Goal: Transaction & Acquisition: Obtain resource

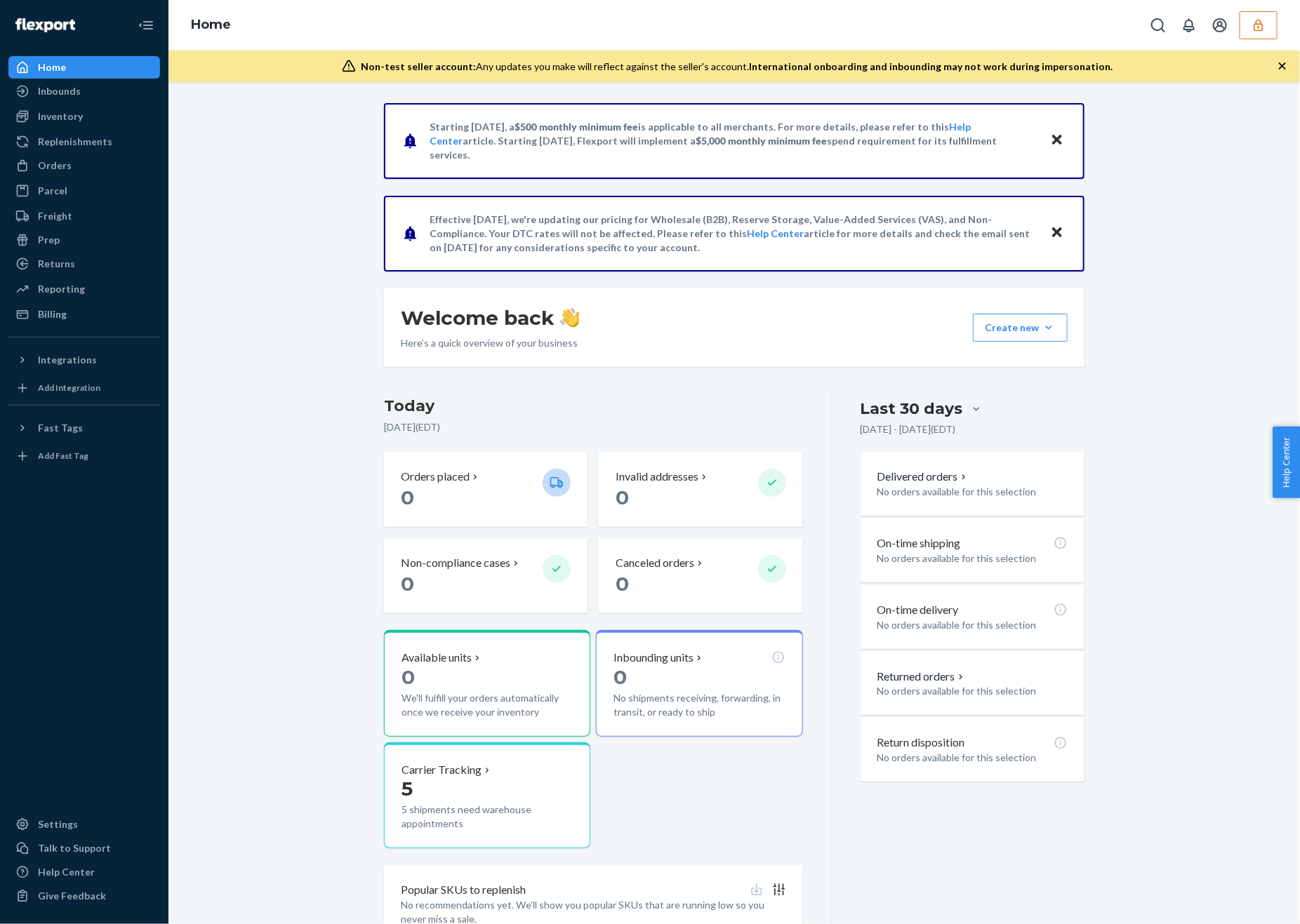
click at [1270, 20] on button "button" at bounding box center [1258, 25] width 38 height 28
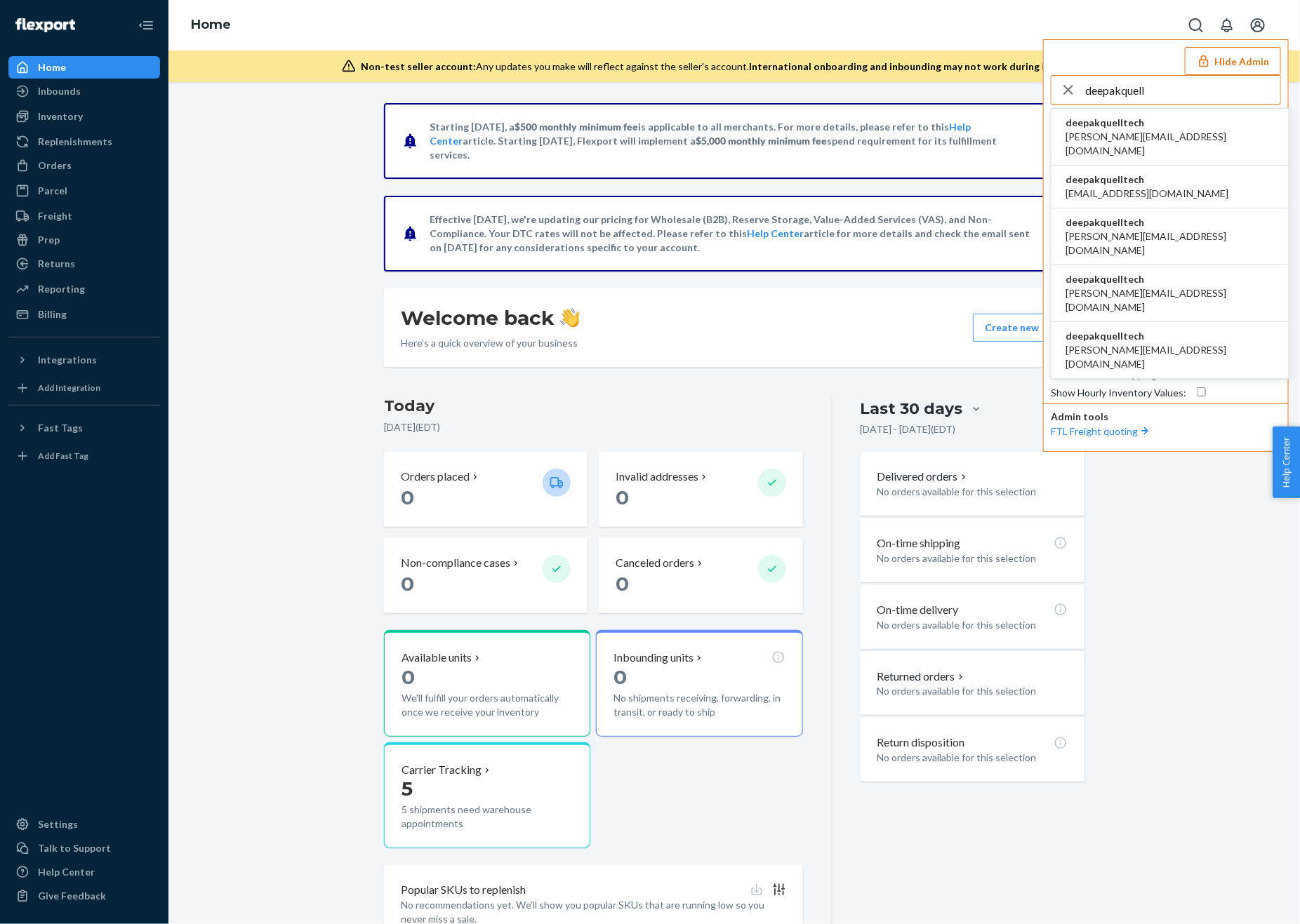
type input "deepakquell"
drag, startPoint x: 1157, startPoint y: 180, endPoint x: 1165, endPoint y: 180, distance: 8.0
click at [1157, 180] on li "deepakquelltech [EMAIL_ADDRESS][DOMAIN_NAME]" at bounding box center [1170, 187] width 237 height 43
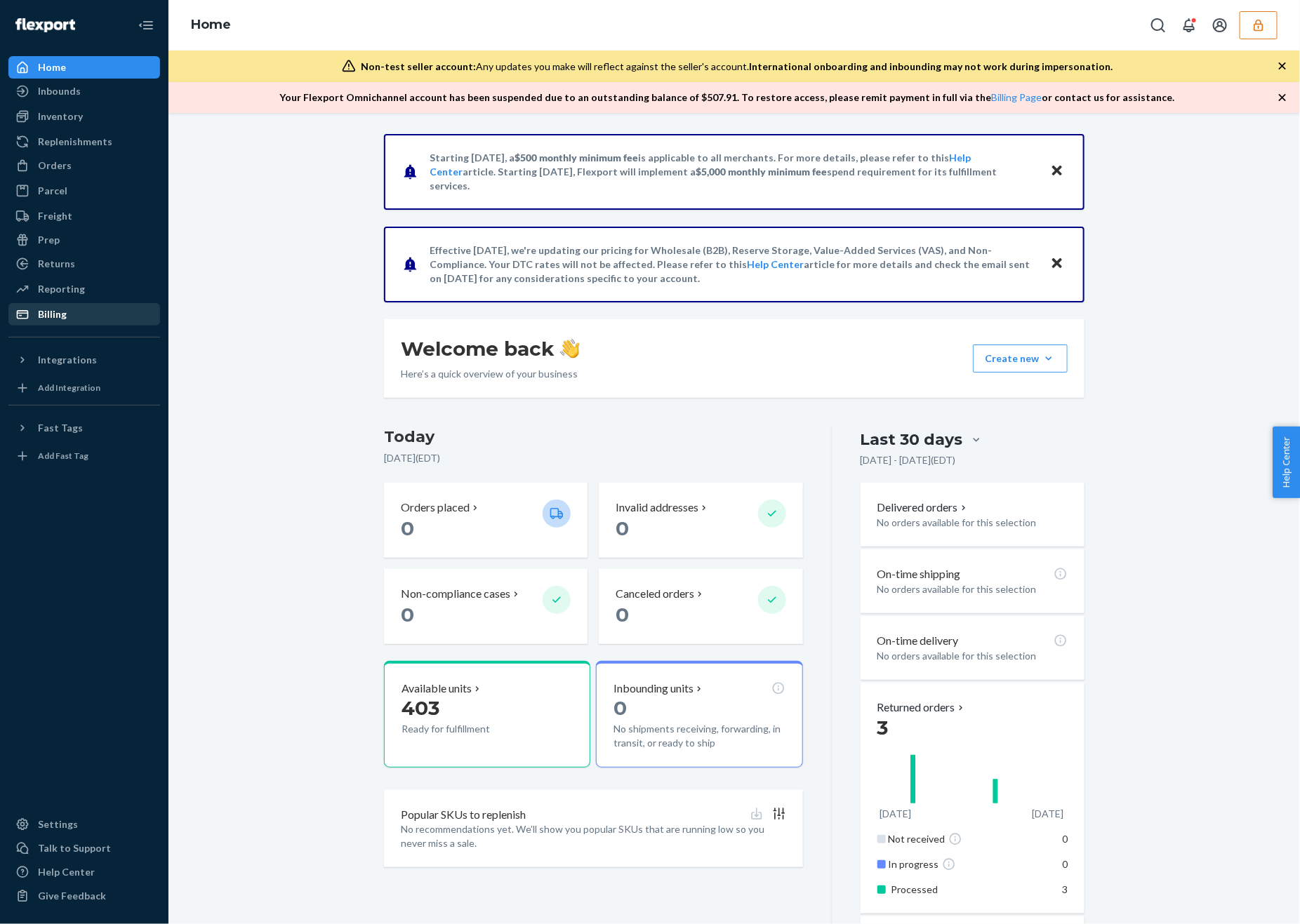
click at [62, 307] on div "Billing" at bounding box center [52, 314] width 29 height 14
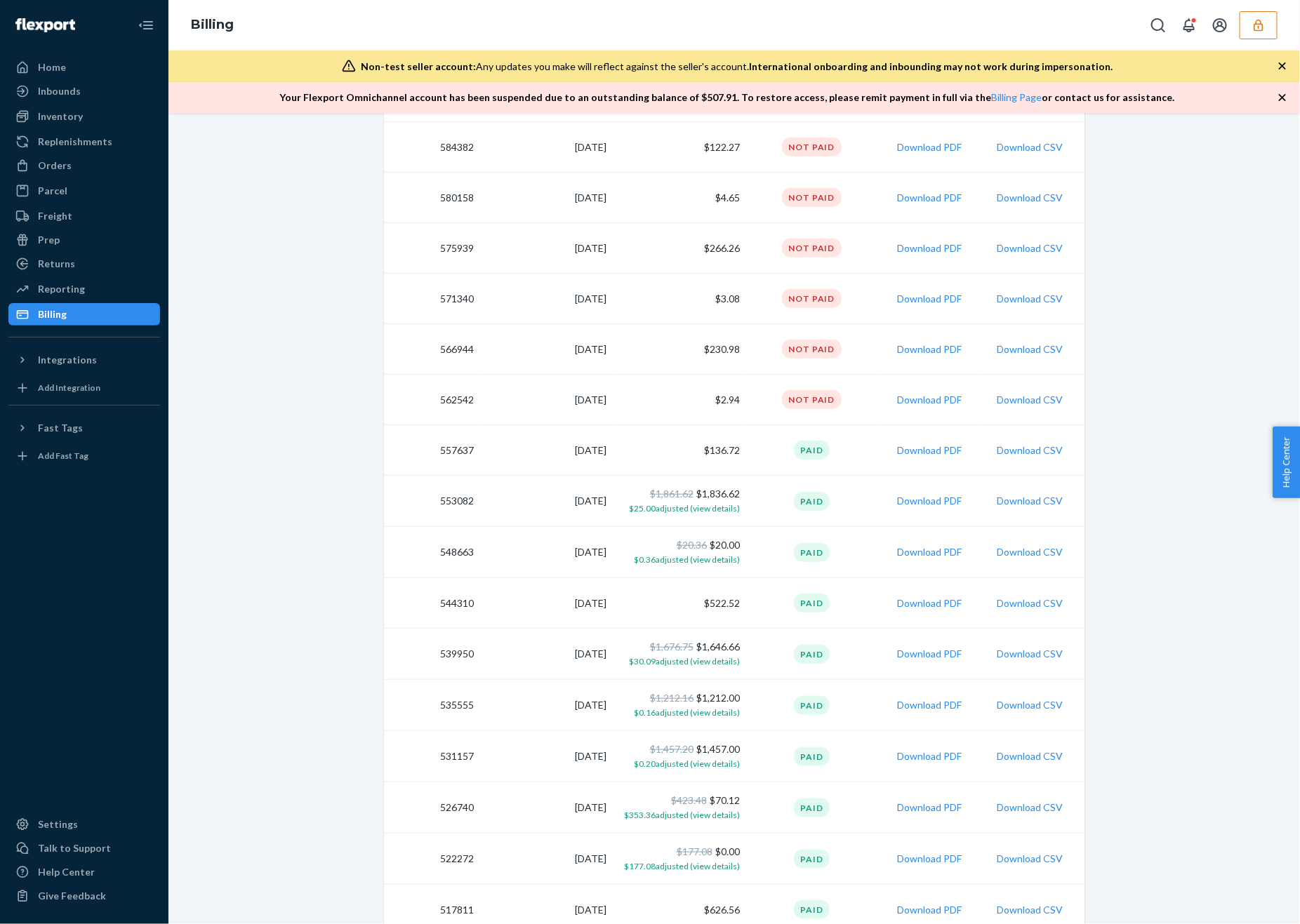
scroll to position [352, 0]
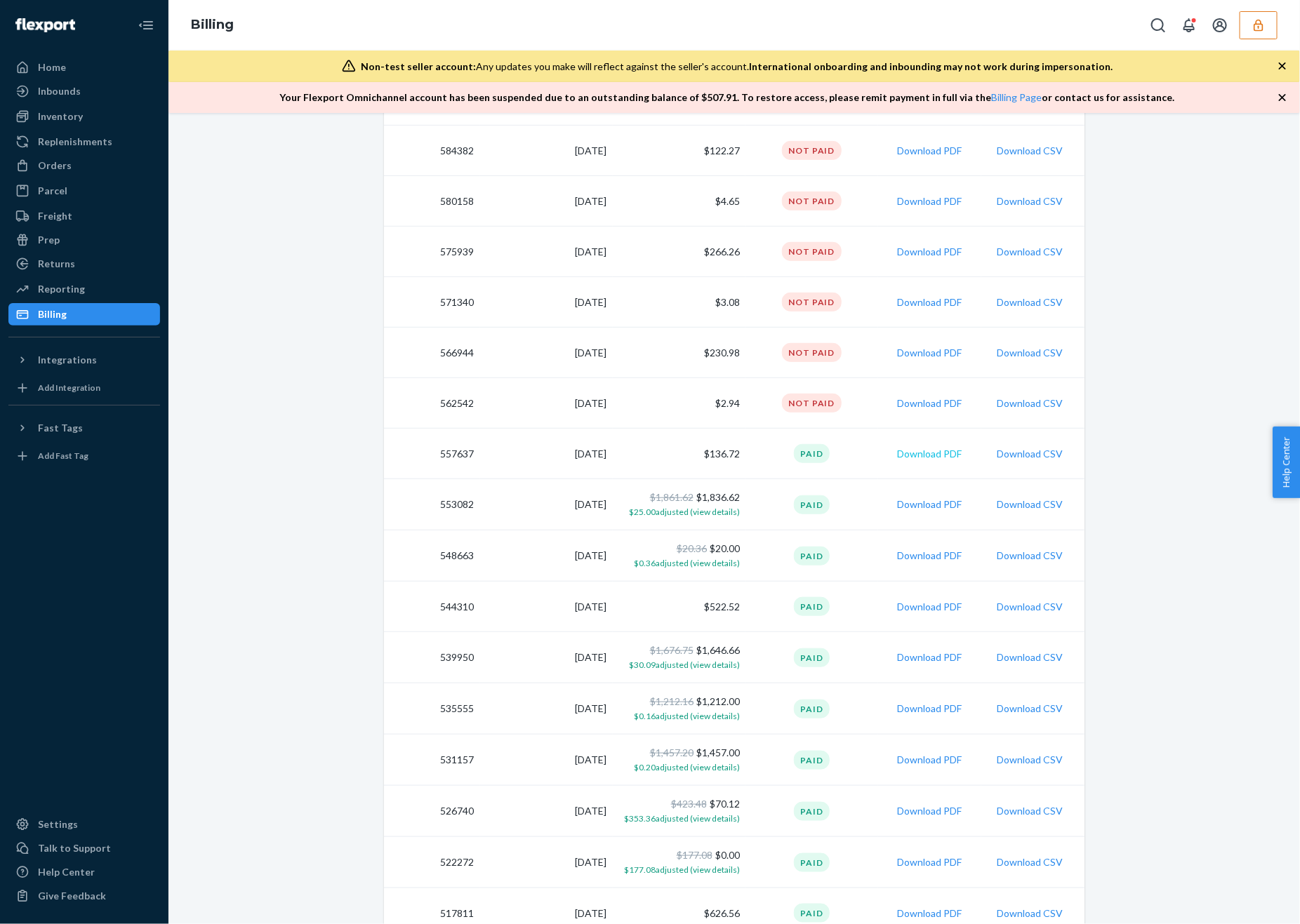
click at [929, 449] on button "Download PDF" at bounding box center [929, 454] width 65 height 14
click at [939, 506] on button "Download PDF" at bounding box center [929, 504] width 65 height 14
click at [930, 554] on button "Download PDF" at bounding box center [929, 558] width 65 height 14
click at [942, 598] on button "Download PDF" at bounding box center [929, 605] width 65 height 14
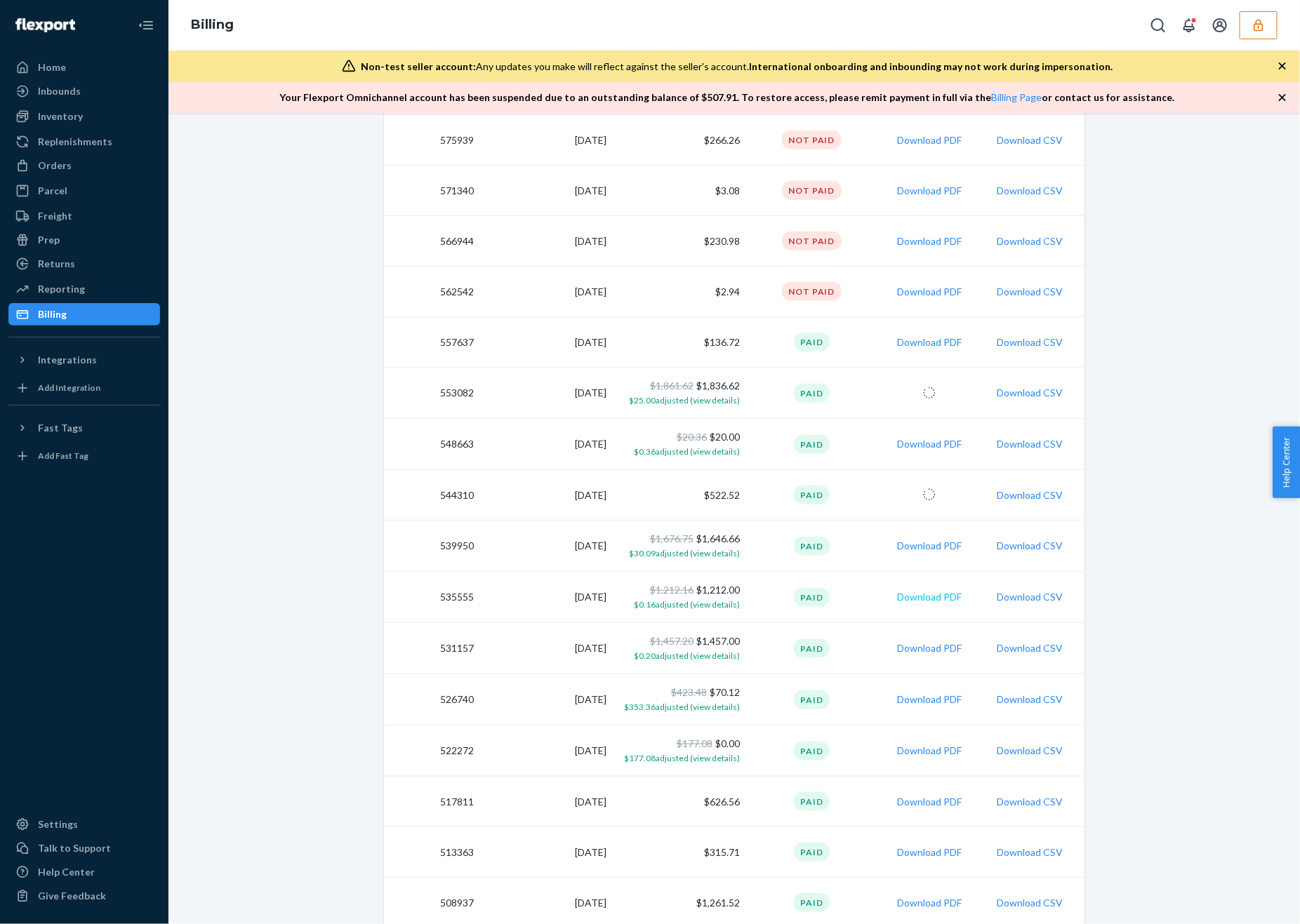
scroll to position [481, 0]
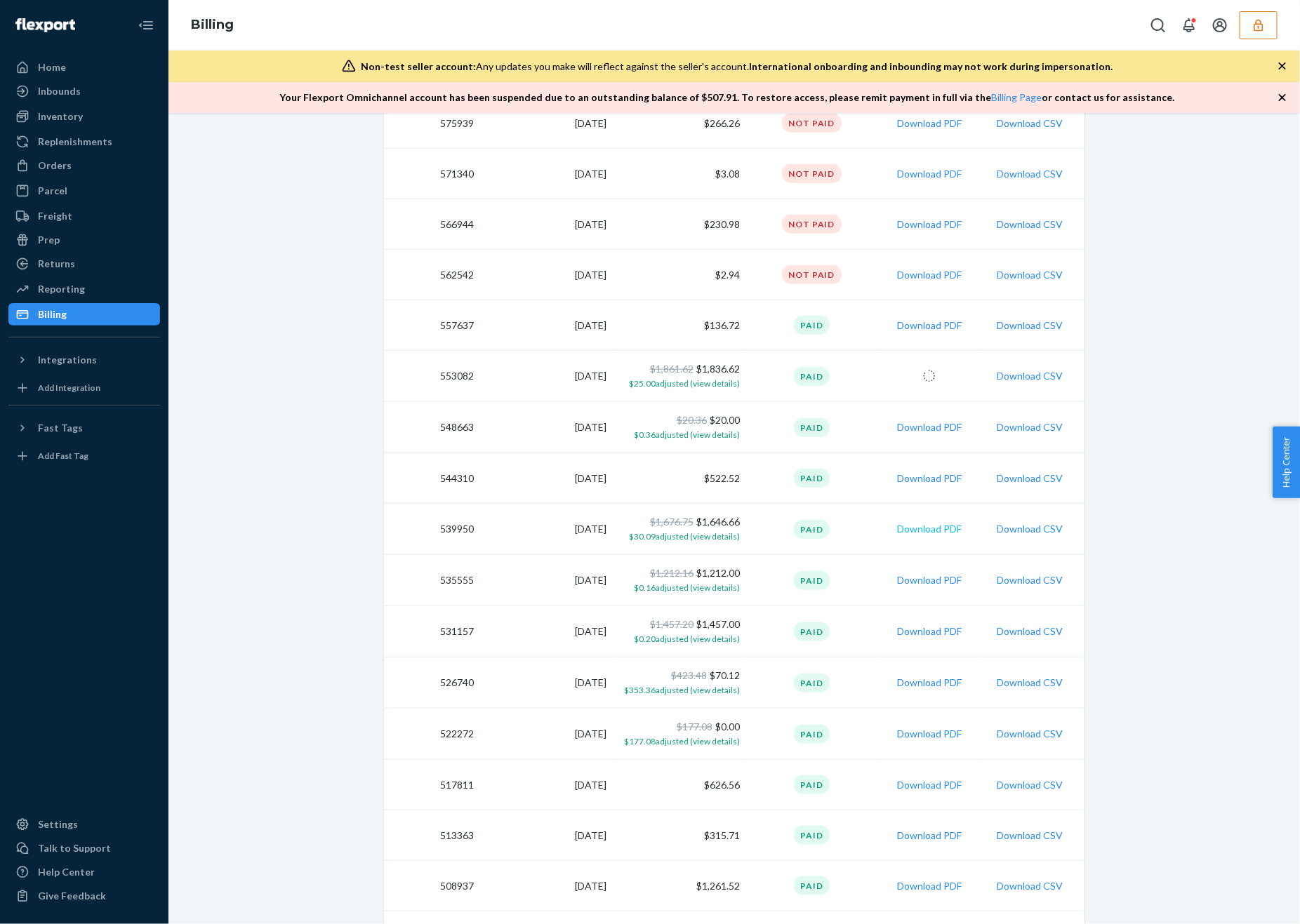
click at [946, 525] on button "Download PDF" at bounding box center [929, 529] width 65 height 14
click at [939, 583] on button "Download PDF" at bounding box center [929, 581] width 65 height 14
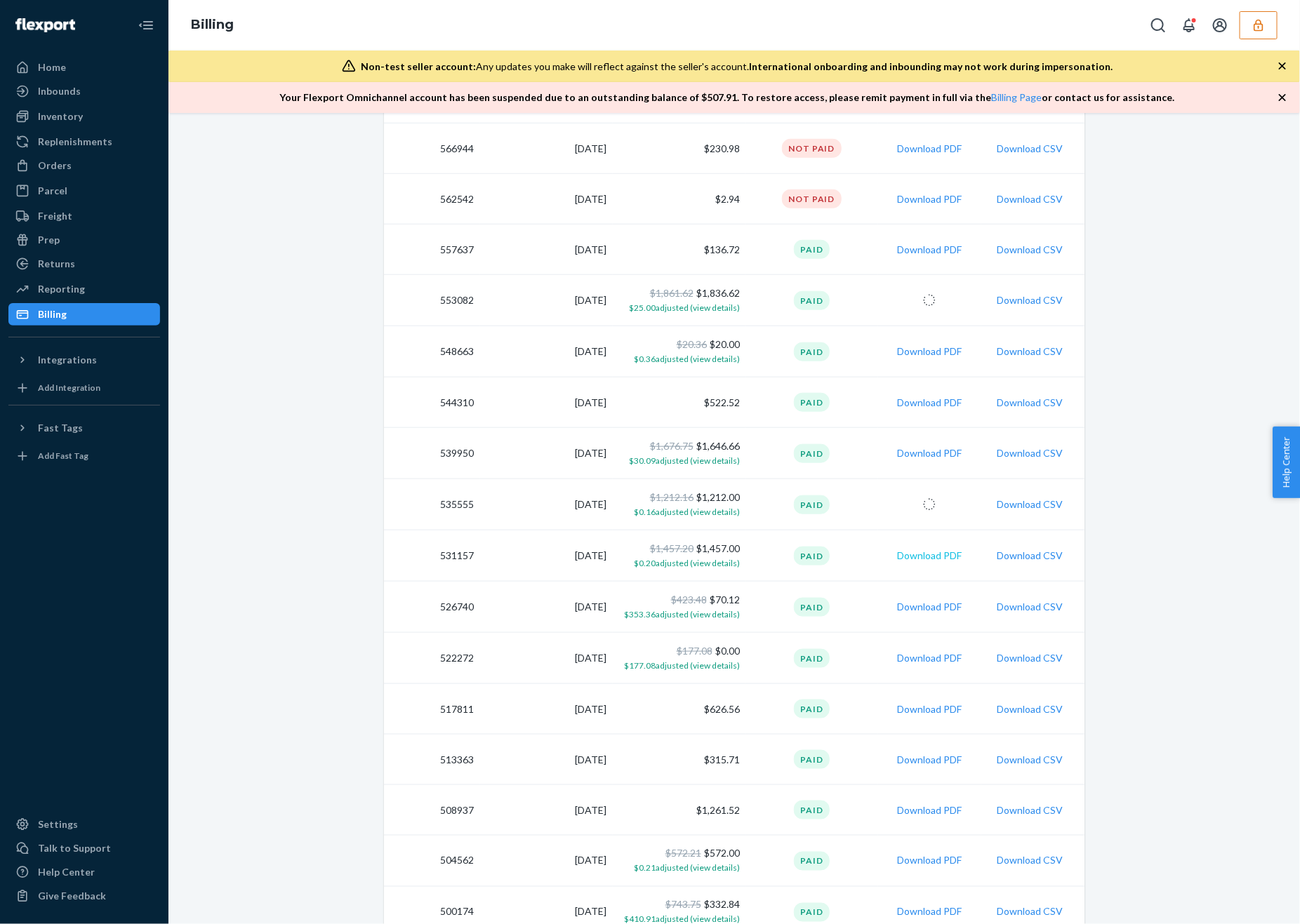
scroll to position [571, 0]
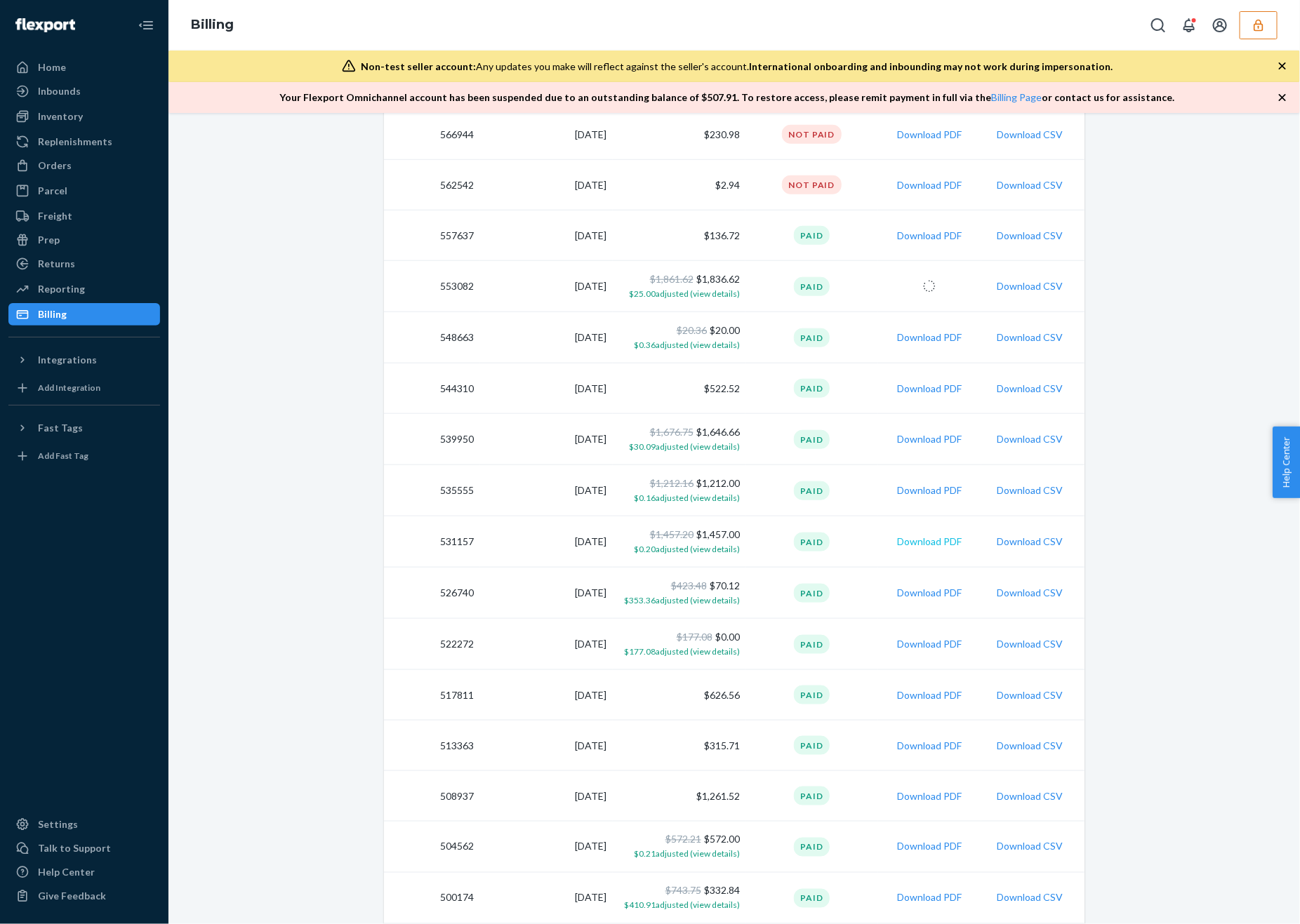
click at [933, 536] on button "Download PDF" at bounding box center [929, 541] width 65 height 14
click at [932, 596] on button "Download PDF" at bounding box center [929, 593] width 65 height 14
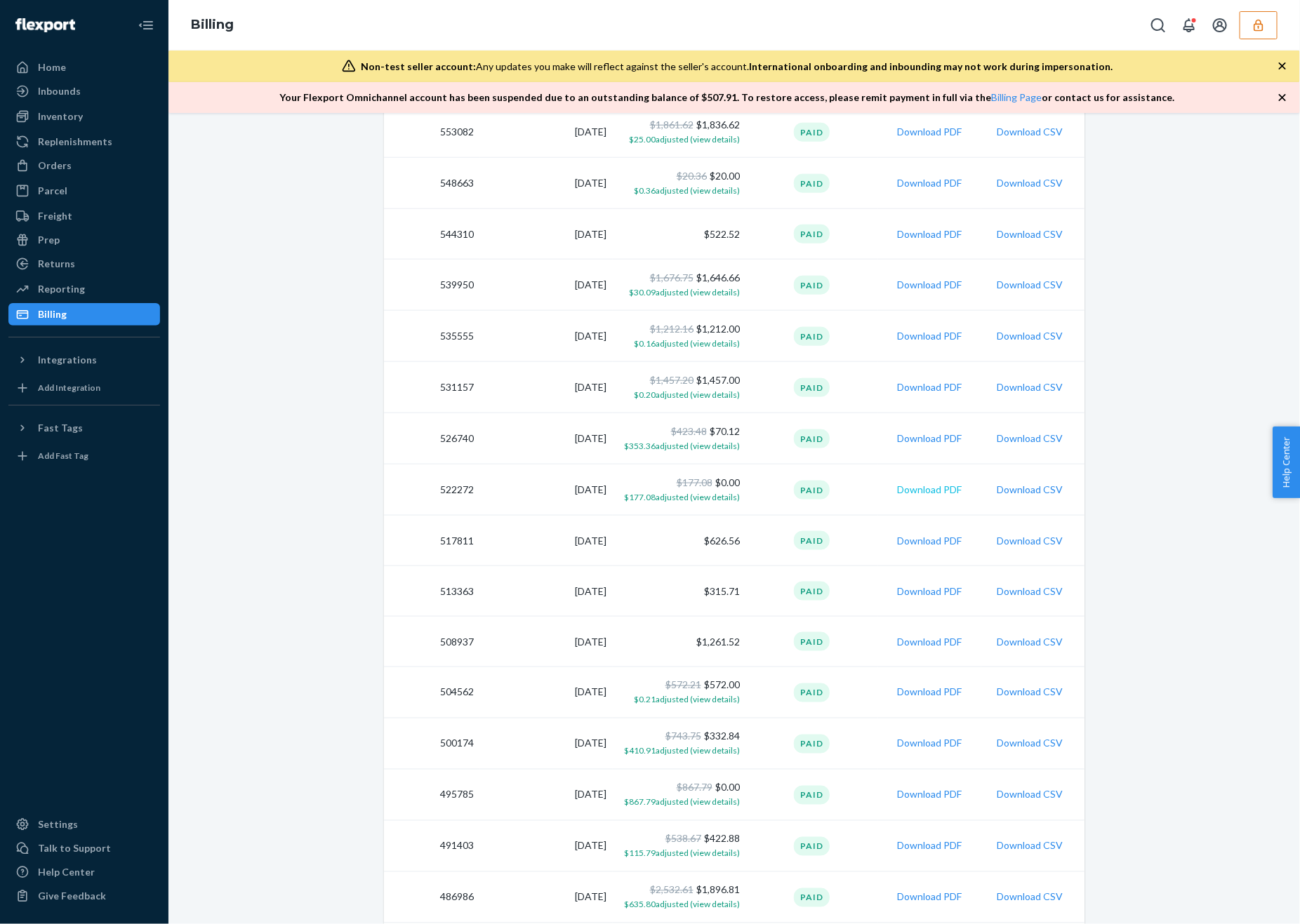
scroll to position [728, 0]
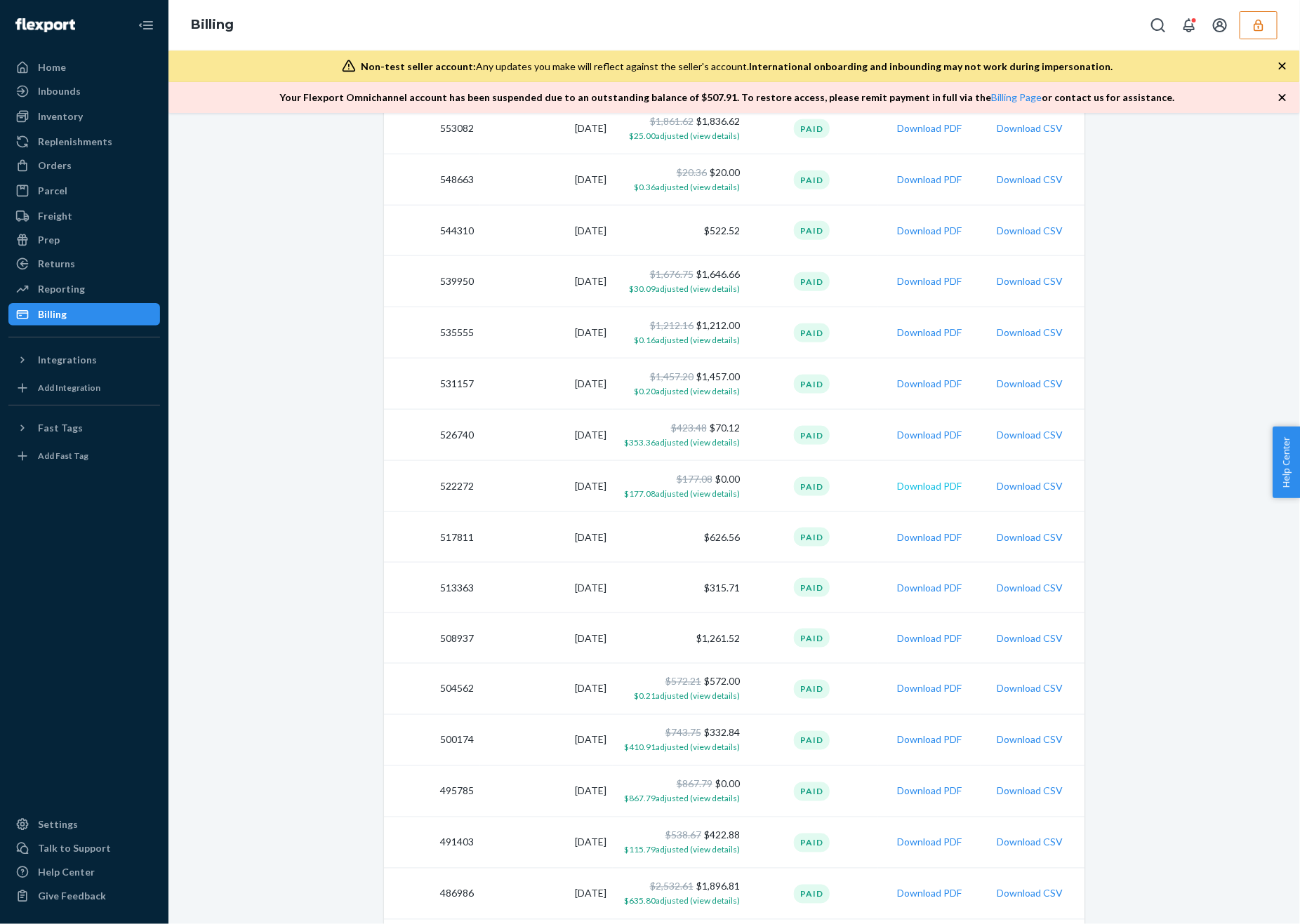
click at [937, 489] on button "Download PDF" at bounding box center [929, 487] width 65 height 14
click at [934, 527] on td "Download PDF" at bounding box center [929, 537] width 103 height 51
click at [935, 533] on button "Download PDF" at bounding box center [929, 537] width 65 height 14
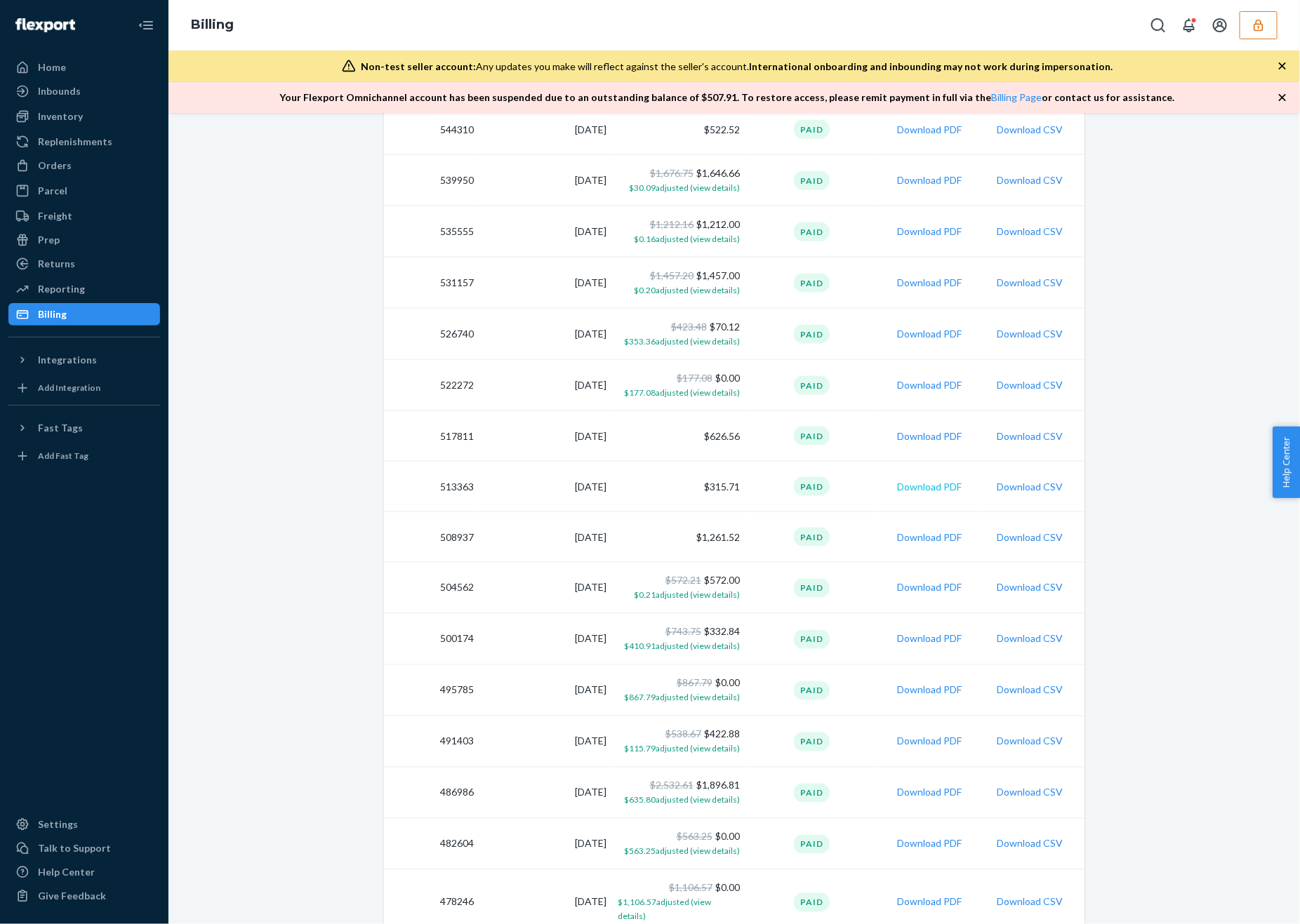
click at [934, 482] on button "Download PDF" at bounding box center [929, 487] width 65 height 14
click at [932, 542] on td "Download PDF" at bounding box center [929, 537] width 103 height 51
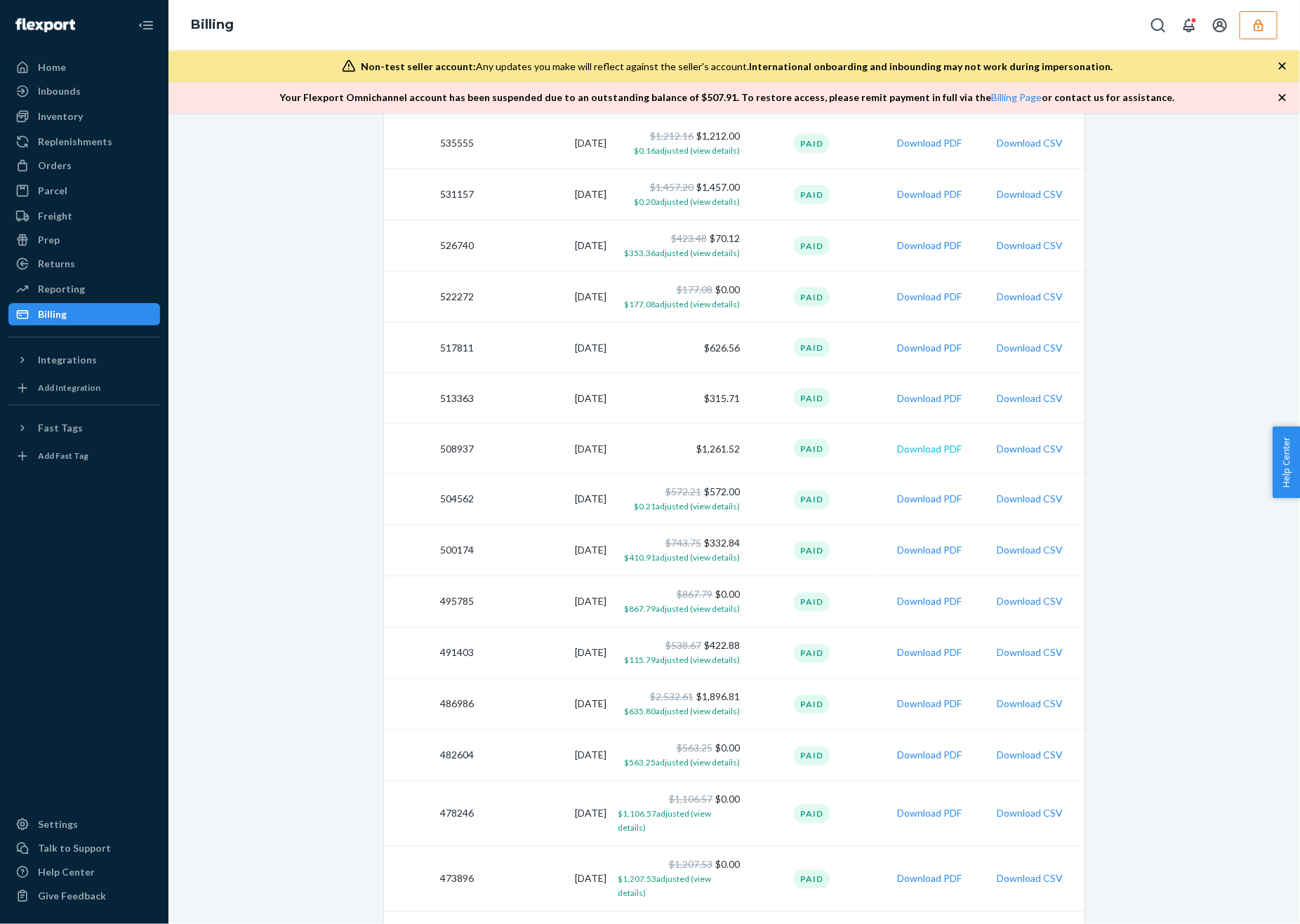
click at [930, 452] on button "Download PDF" at bounding box center [929, 449] width 65 height 14
click at [933, 497] on button "Download PDF" at bounding box center [929, 499] width 65 height 14
click at [928, 548] on button "Download PDF" at bounding box center [929, 551] width 65 height 14
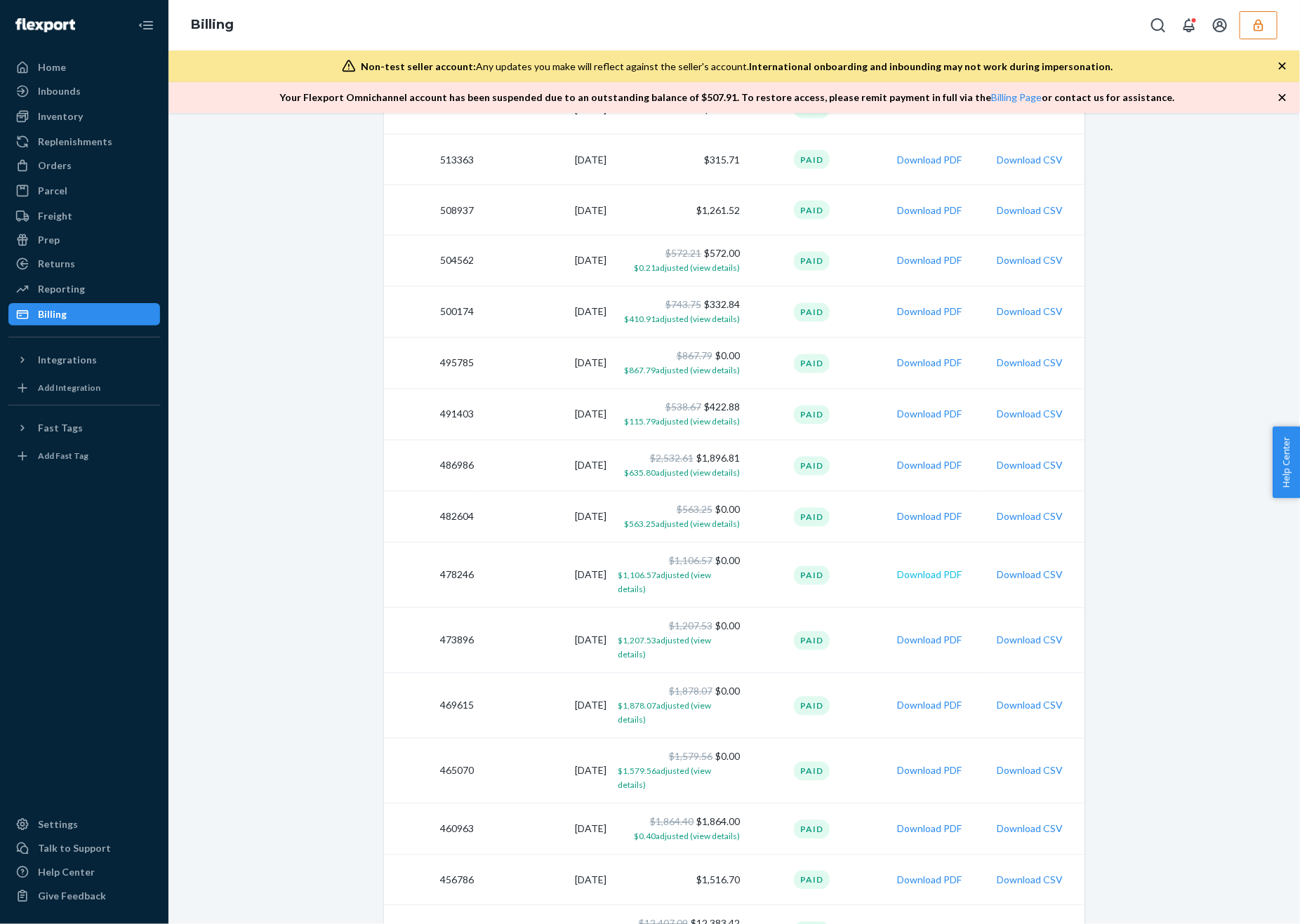
scroll to position [1190, 0]
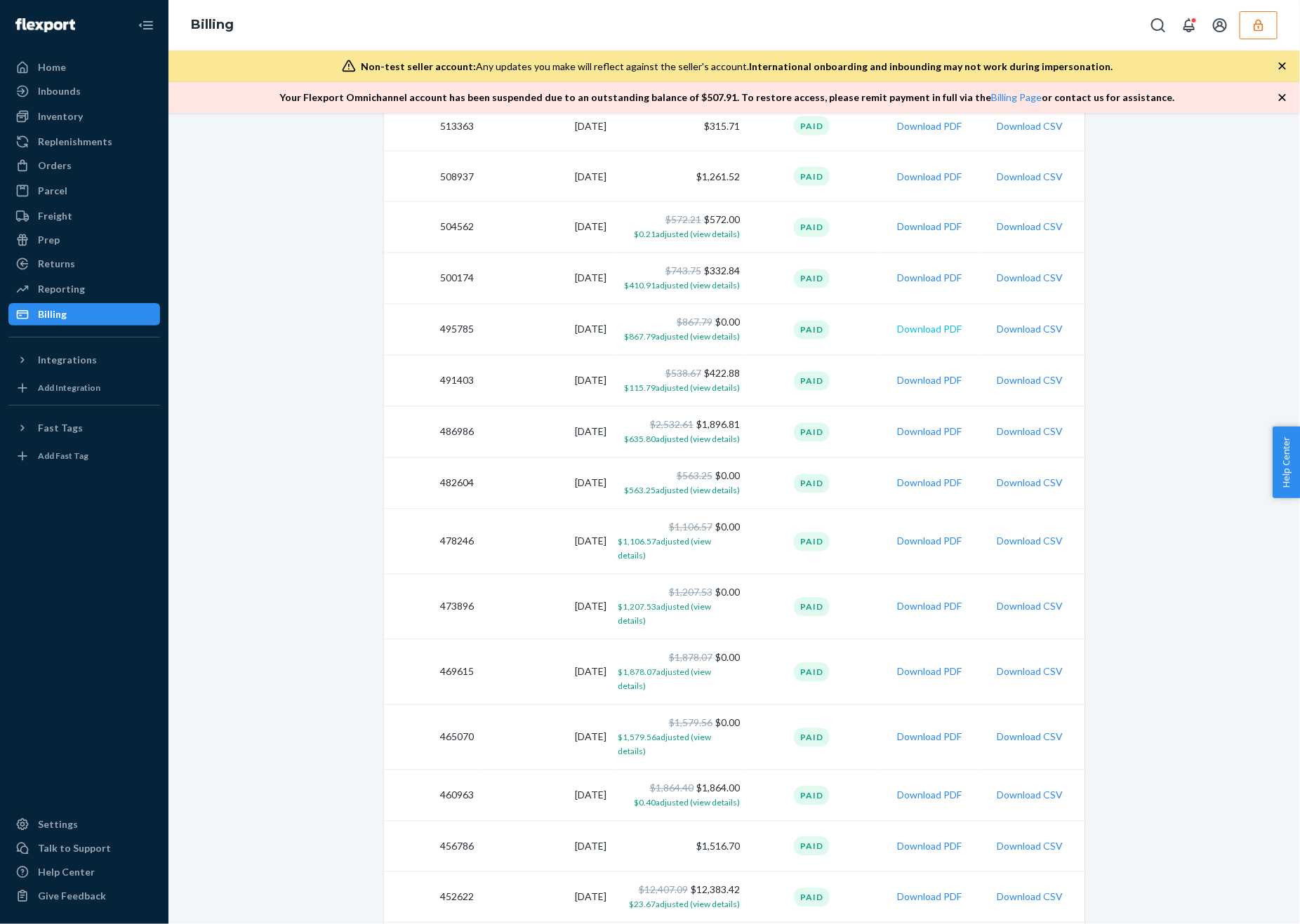
click at [939, 328] on button "Download PDF" at bounding box center [929, 330] width 65 height 14
click at [935, 378] on button "Download PDF" at bounding box center [929, 381] width 65 height 14
click at [941, 427] on button "Download PDF" at bounding box center [929, 432] width 65 height 14
click at [933, 485] on button "Download PDF" at bounding box center [929, 484] width 65 height 14
click at [923, 535] on button "Download PDF" at bounding box center [929, 541] width 65 height 14
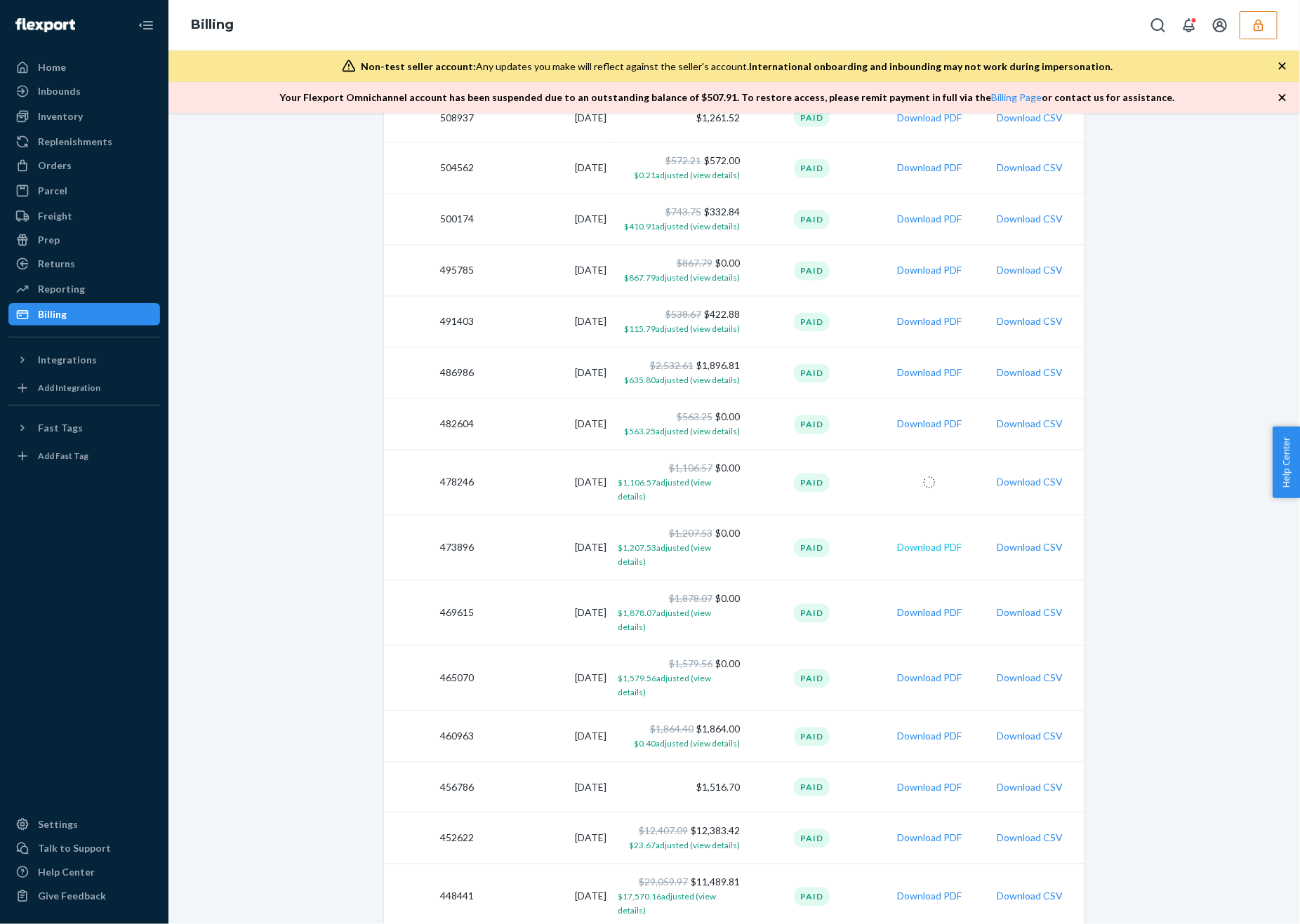
scroll to position [1259, 0]
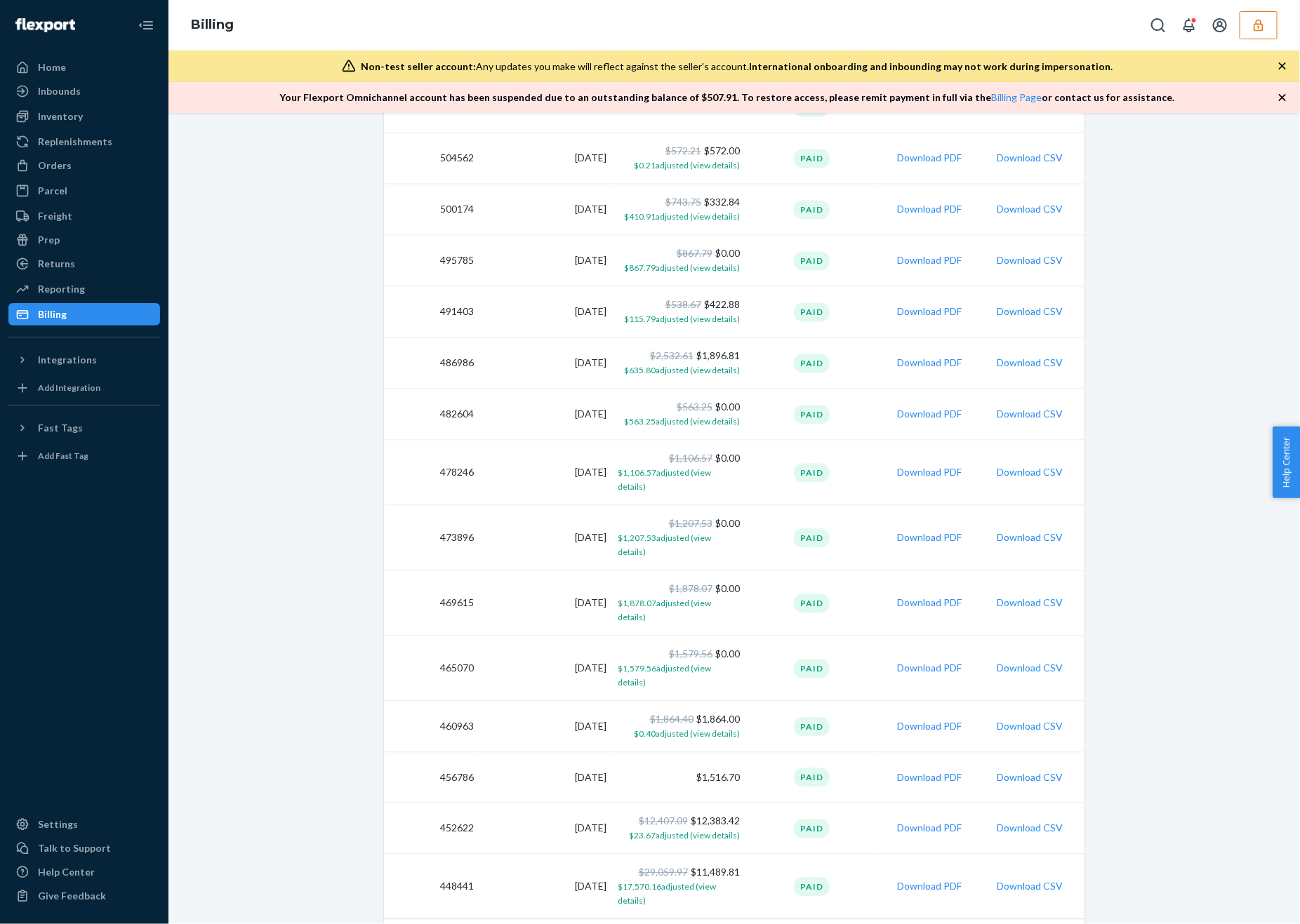
click at [925, 506] on td "Download PDF" at bounding box center [929, 539] width 103 height 66
click at [924, 531] on button "Download PDF" at bounding box center [929, 538] width 65 height 14
click at [922, 596] on button "Download PDF" at bounding box center [929, 603] width 65 height 14
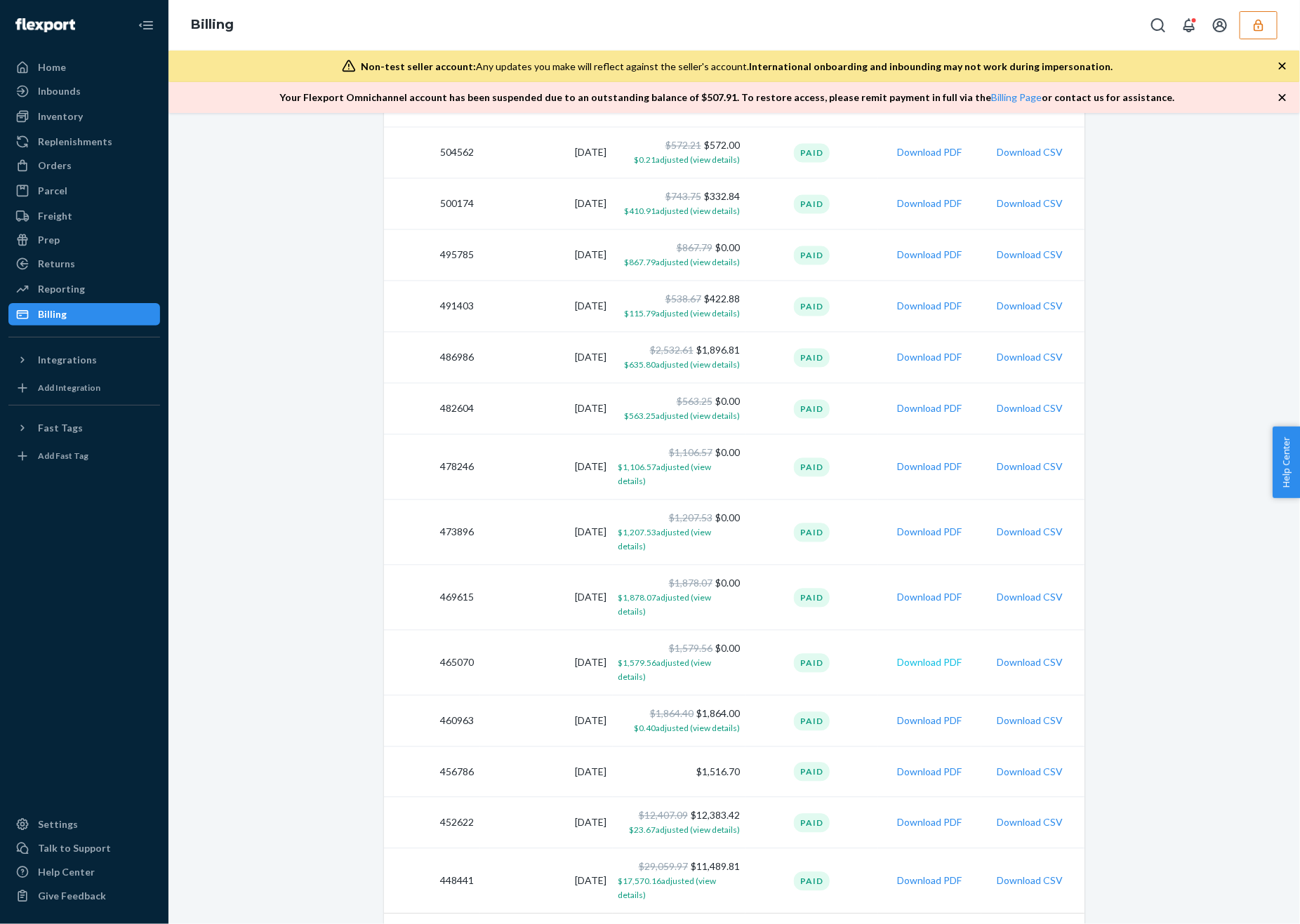
click at [906, 656] on button "Download PDF" at bounding box center [929, 663] width 65 height 14
click at [915, 714] on button "Download PDF" at bounding box center [929, 721] width 65 height 14
click at [929, 765] on button "Download PDF" at bounding box center [929, 772] width 65 height 14
click at [912, 817] on button "Download PDF" at bounding box center [929, 824] width 65 height 14
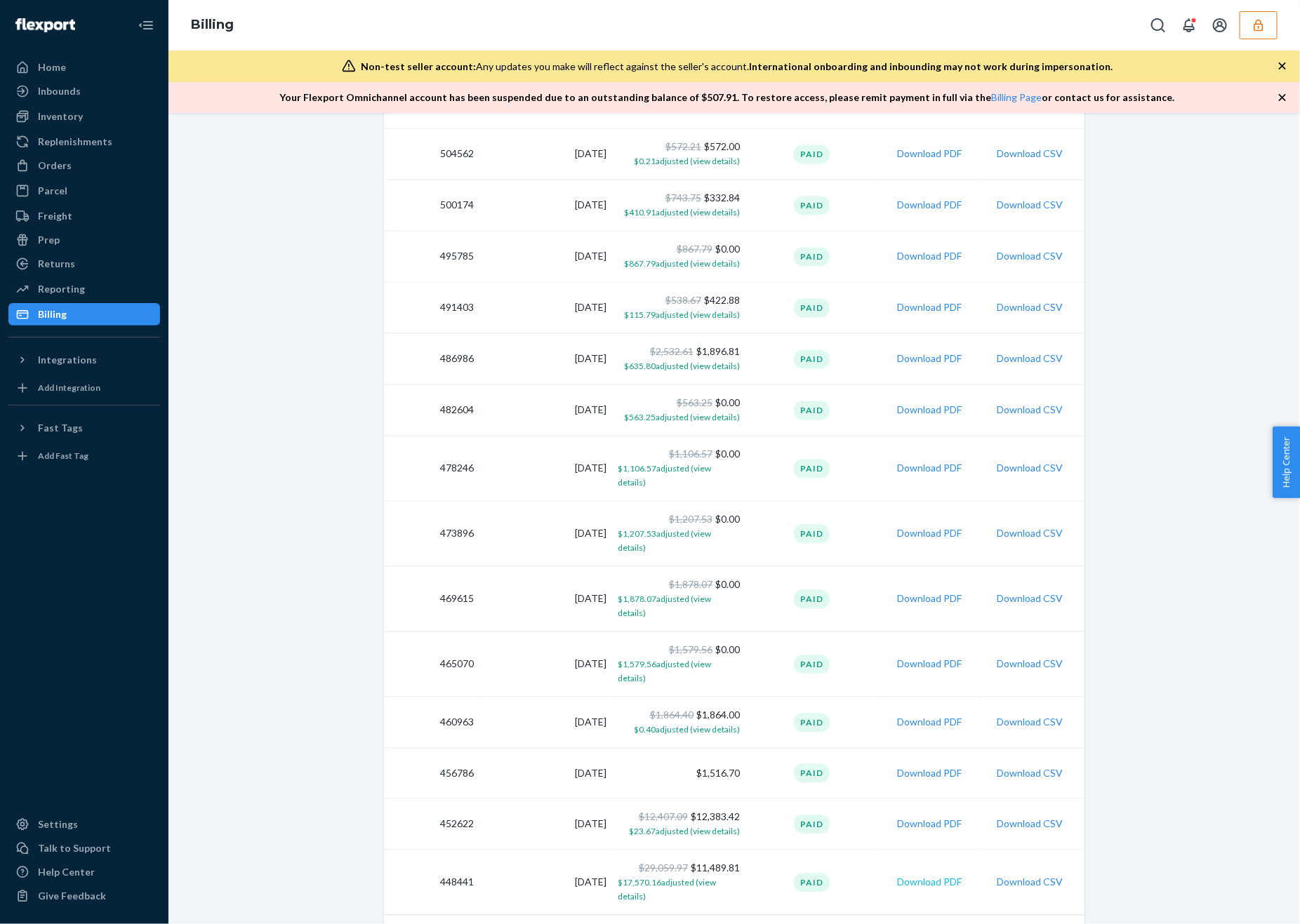
click at [934, 876] on button "Download PDF" at bounding box center [929, 883] width 65 height 14
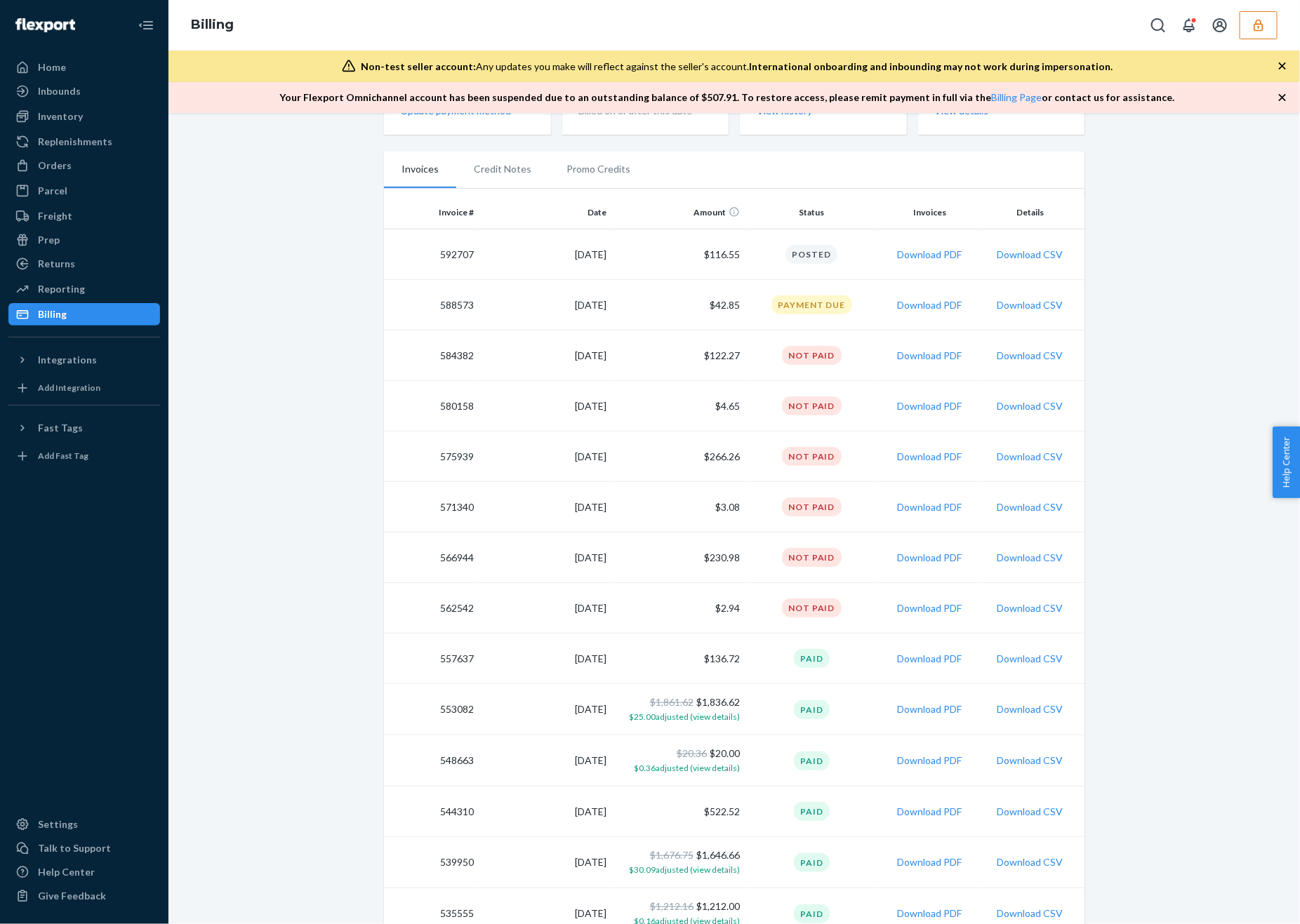
scroll to position [143, 0]
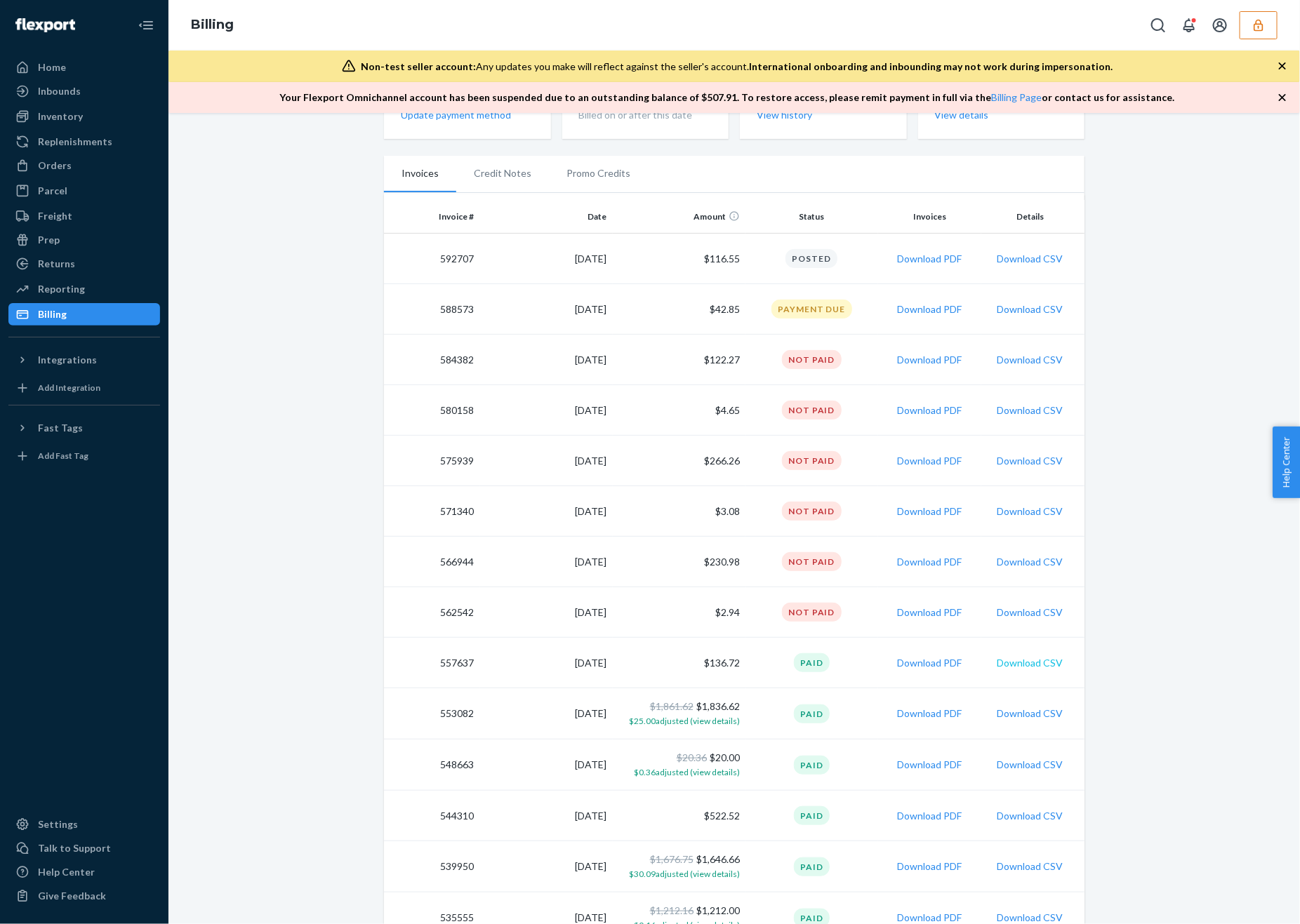
click at [1039, 658] on button "Download CSV" at bounding box center [1029, 663] width 66 height 14
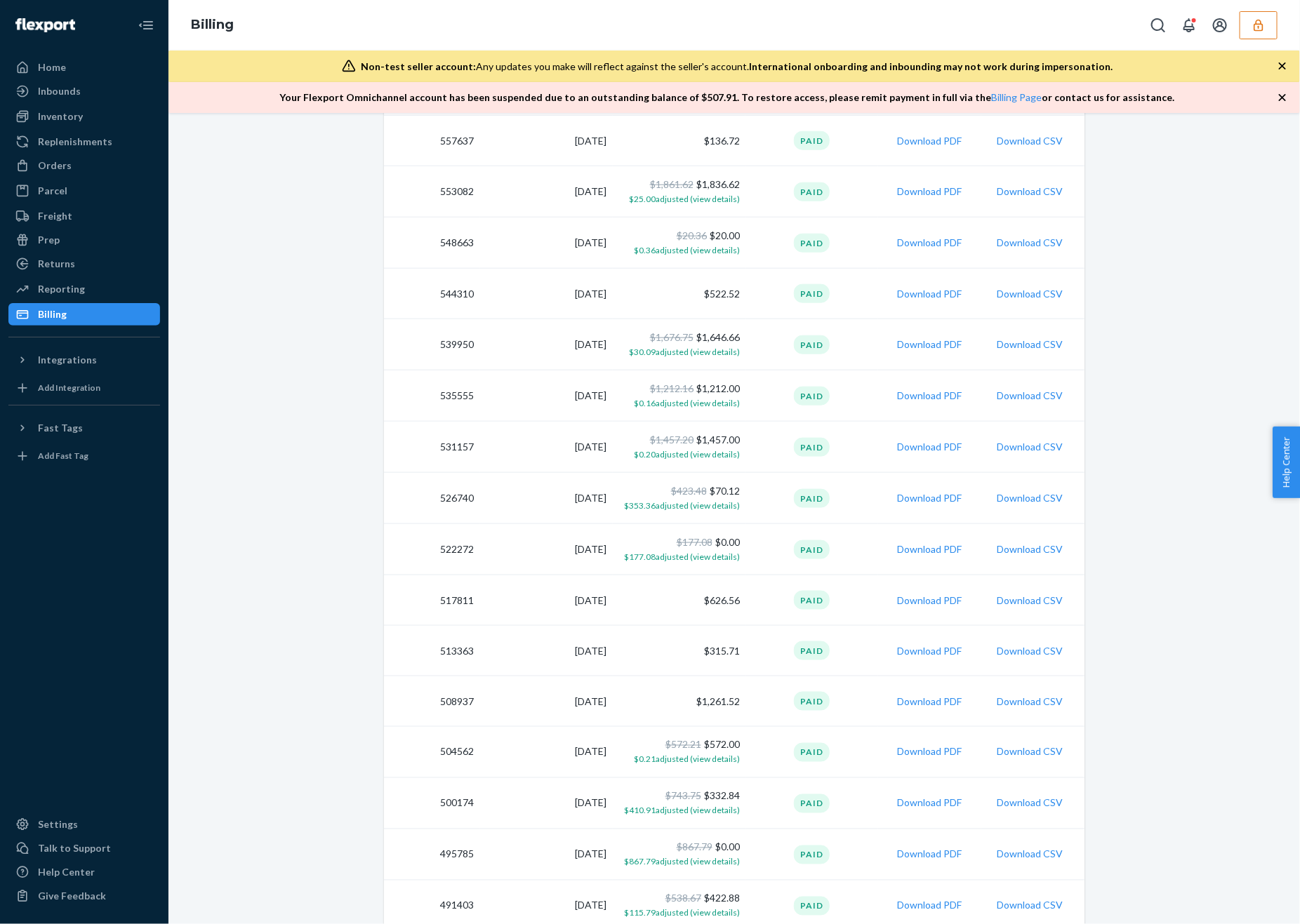
scroll to position [667, 0]
click at [1013, 187] on button "Download CSV" at bounding box center [1029, 190] width 66 height 14
click at [1112, 312] on div "Create credit Update billing address Update payment method View pricing Due now…" at bounding box center [734, 520] width 1110 height 2123
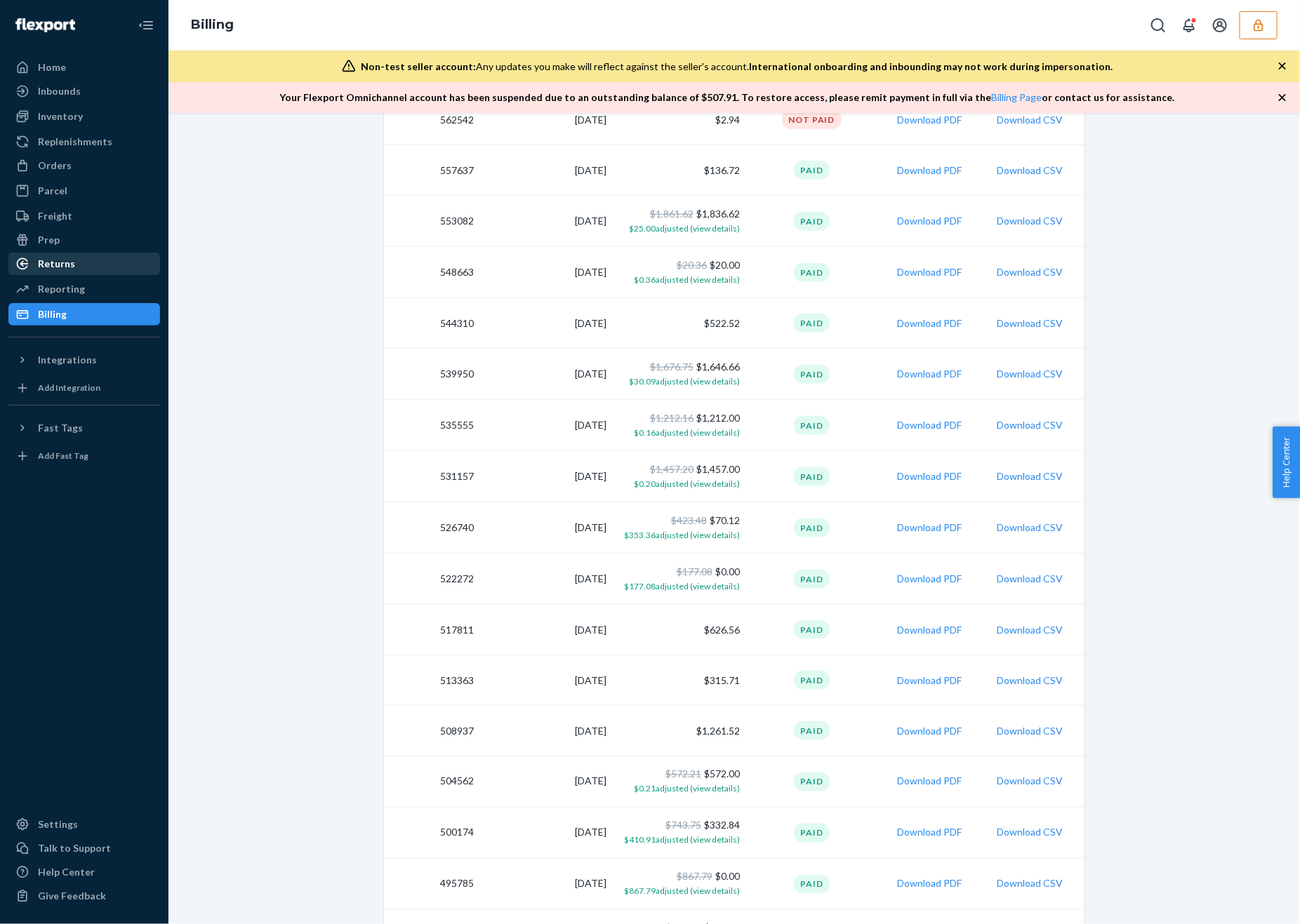
scroll to position [637, 0]
click at [1034, 269] on button "Download CSV" at bounding box center [1029, 271] width 66 height 14
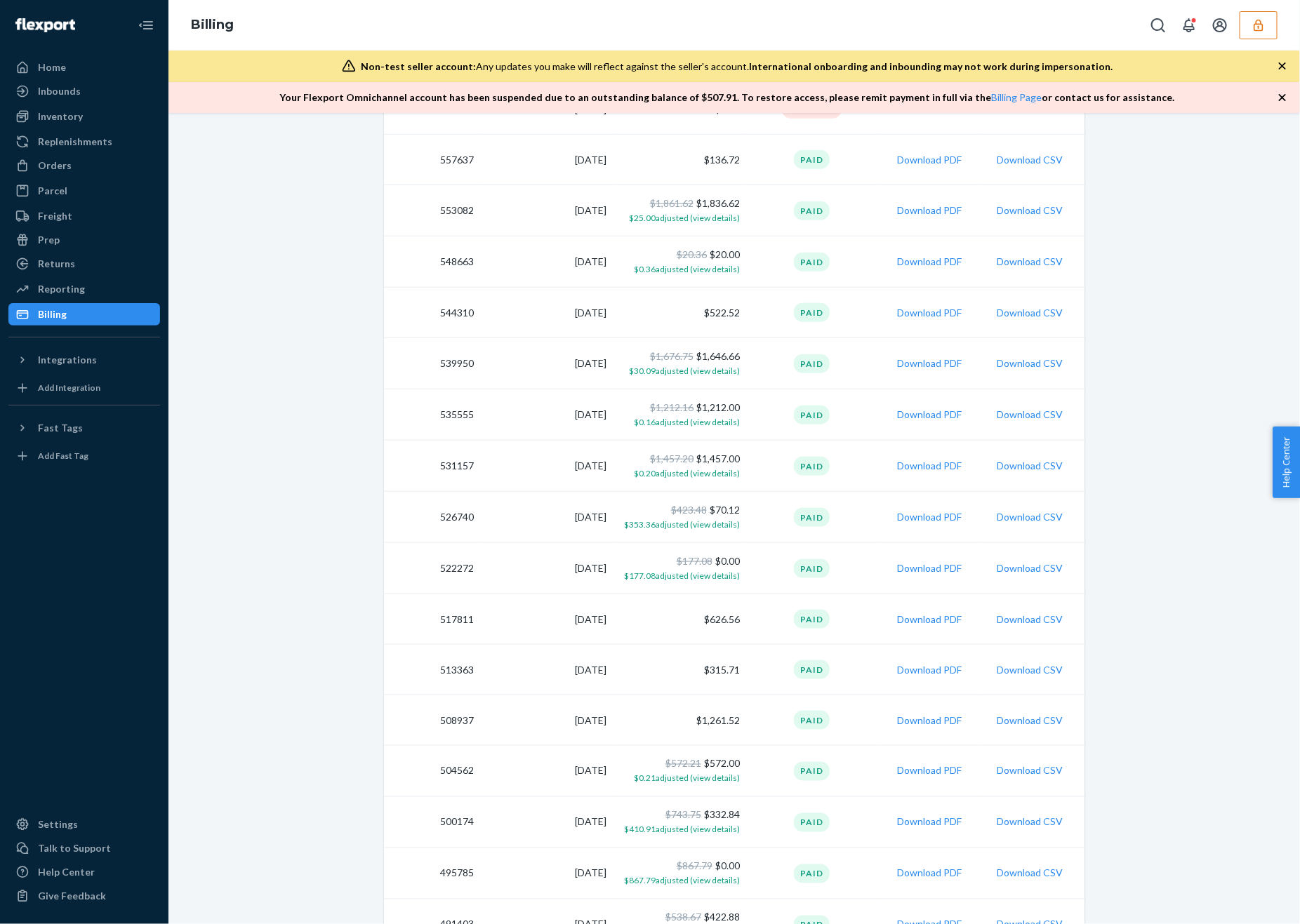
click at [1118, 325] on div "Create credit Update billing address Update payment method View pricing Due now…" at bounding box center [734, 541] width 1110 height 2123
click at [1045, 318] on button "Download CSV" at bounding box center [1029, 313] width 66 height 14
click at [1053, 363] on button "Download CSV" at bounding box center [1029, 364] width 66 height 14
click at [1050, 418] on td "Download CSV" at bounding box center [1033, 413] width 103 height 51
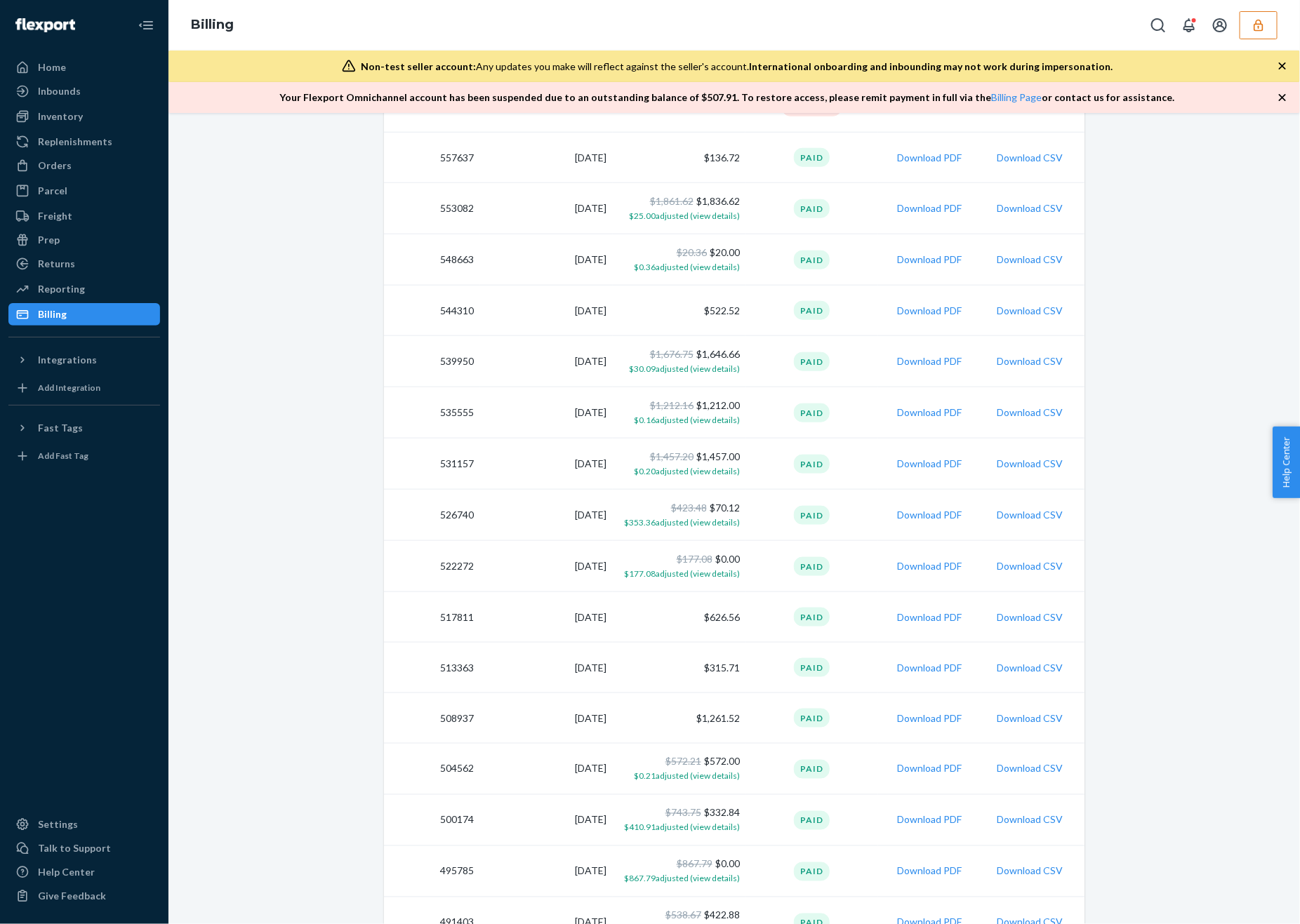
scroll to position [652, 0]
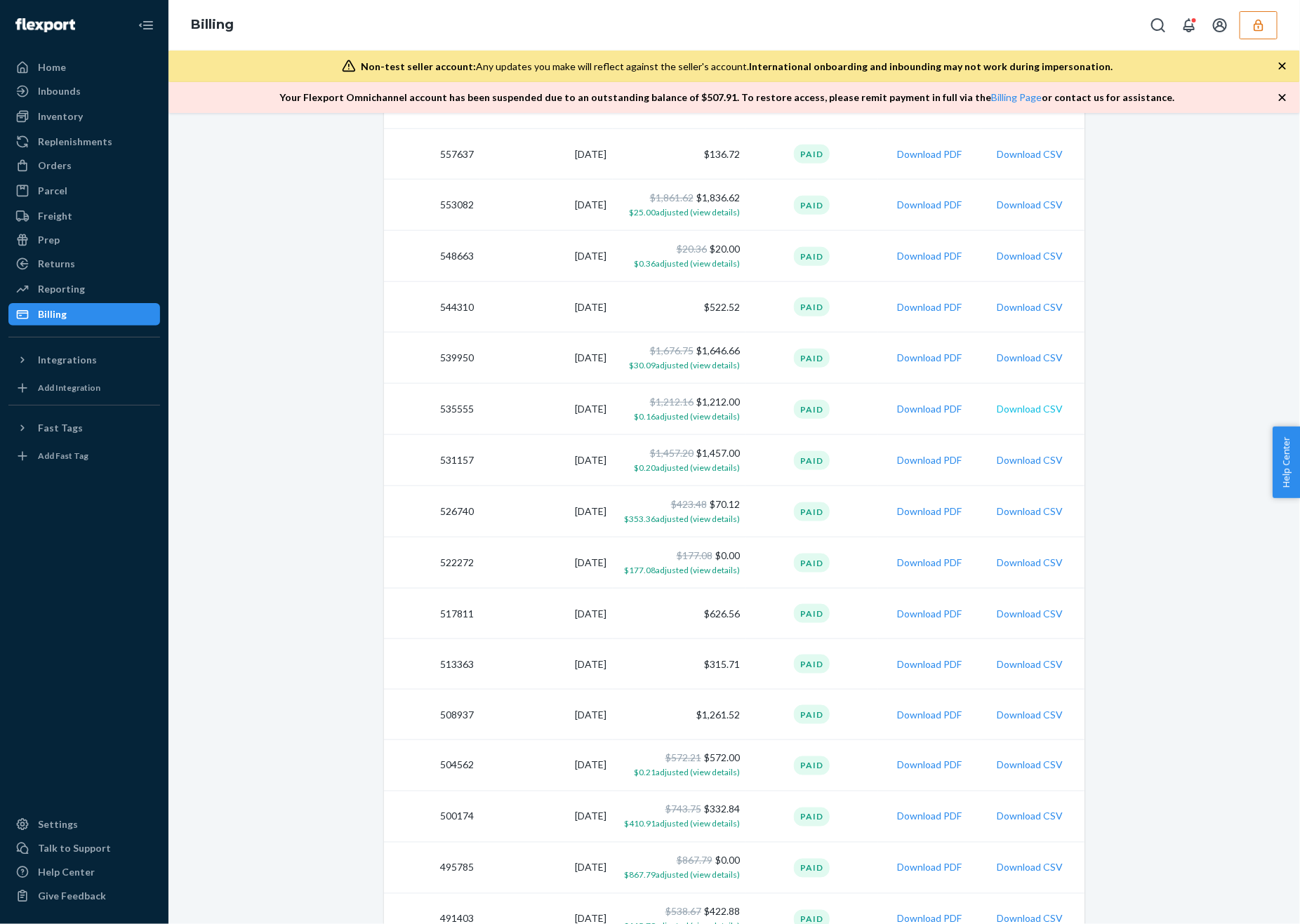
click at [1052, 406] on button "Download CSV" at bounding box center [1029, 409] width 66 height 14
click at [1048, 454] on button "Download CSV" at bounding box center [1029, 460] width 66 height 14
click at [1046, 507] on button "Download CSV" at bounding box center [1029, 511] width 66 height 14
click at [1051, 565] on button "Download CSV" at bounding box center [1029, 562] width 66 height 14
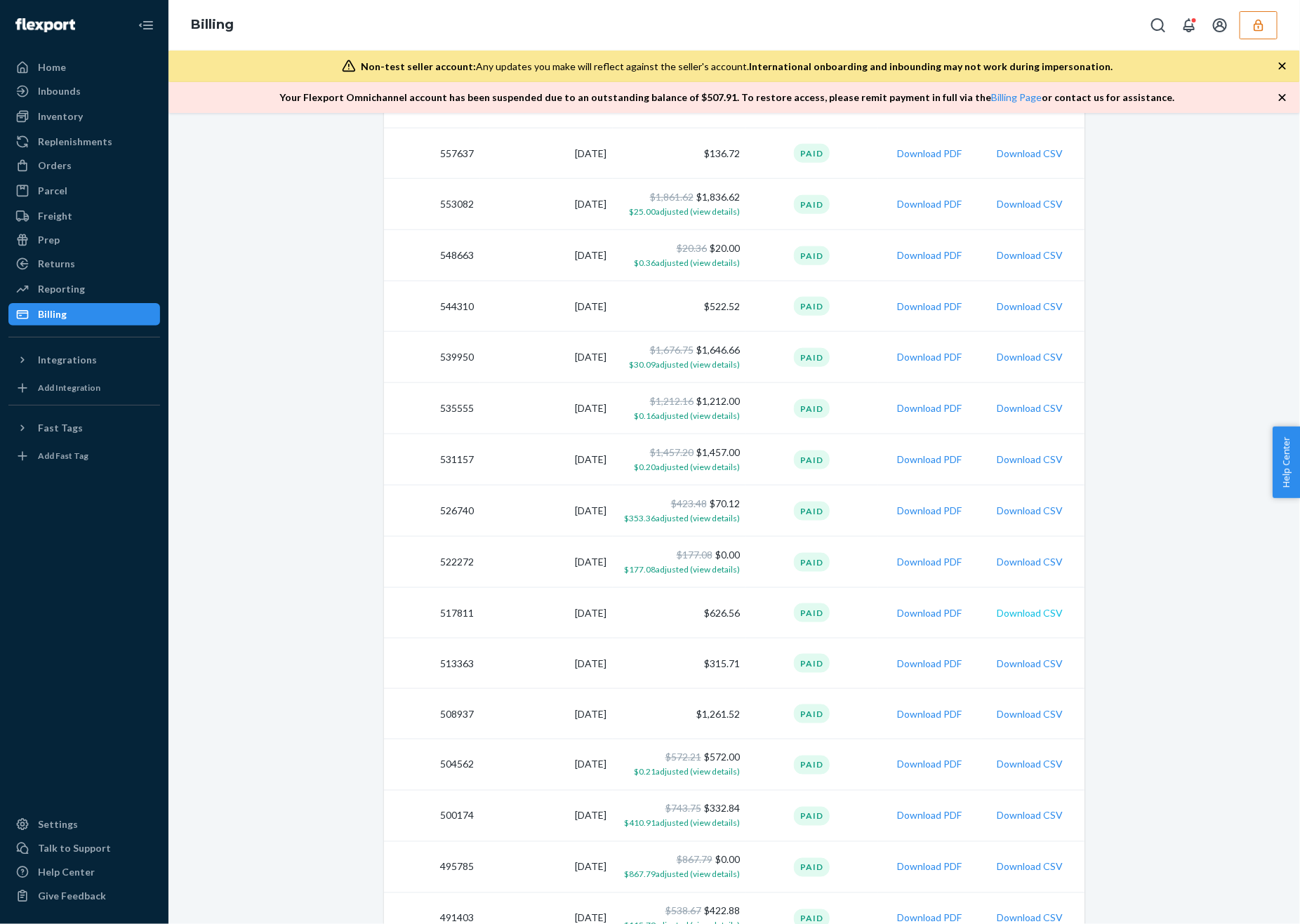
click at [1041, 608] on button "Download CSV" at bounding box center [1029, 613] width 66 height 14
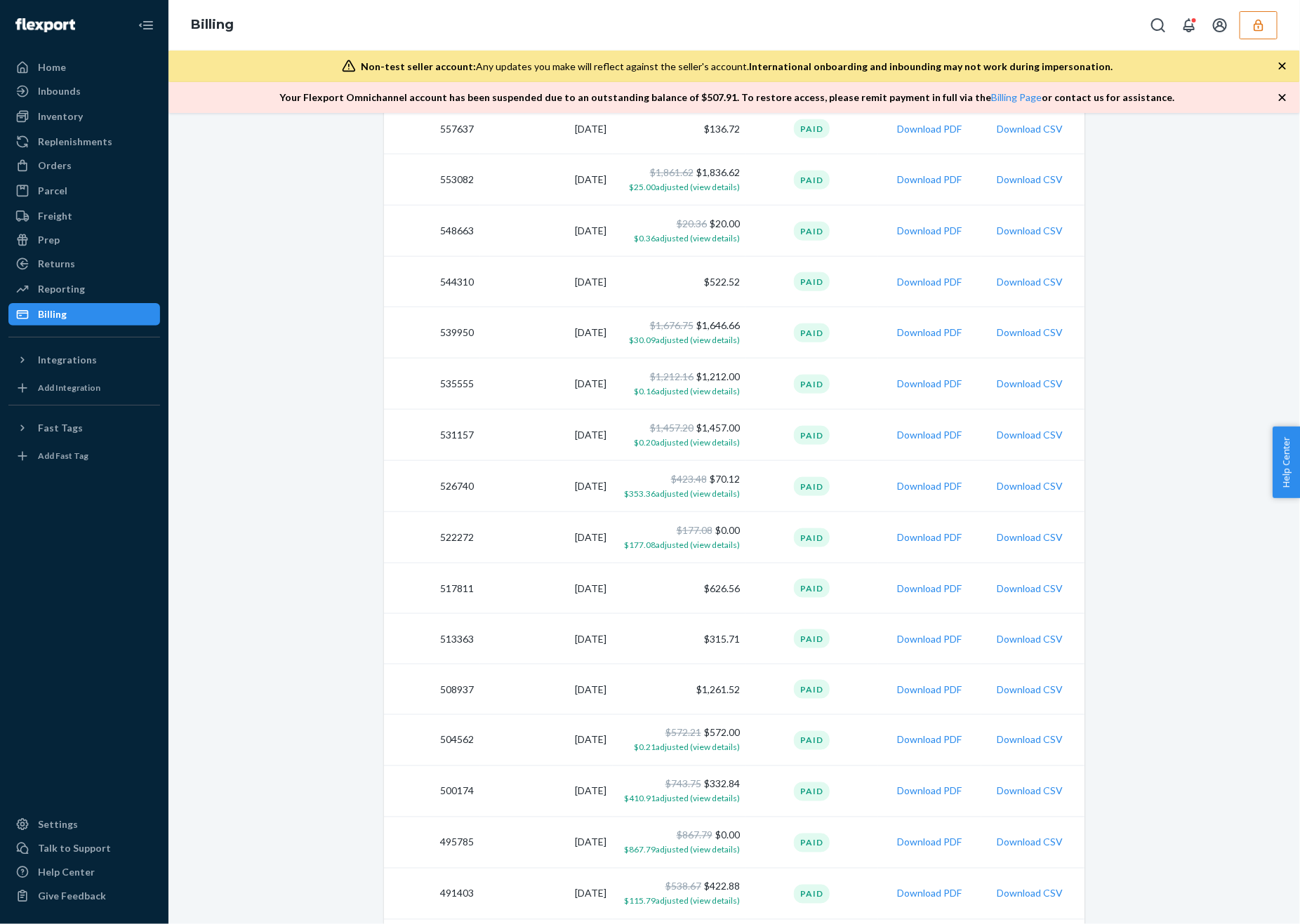
scroll to position [688, 0]
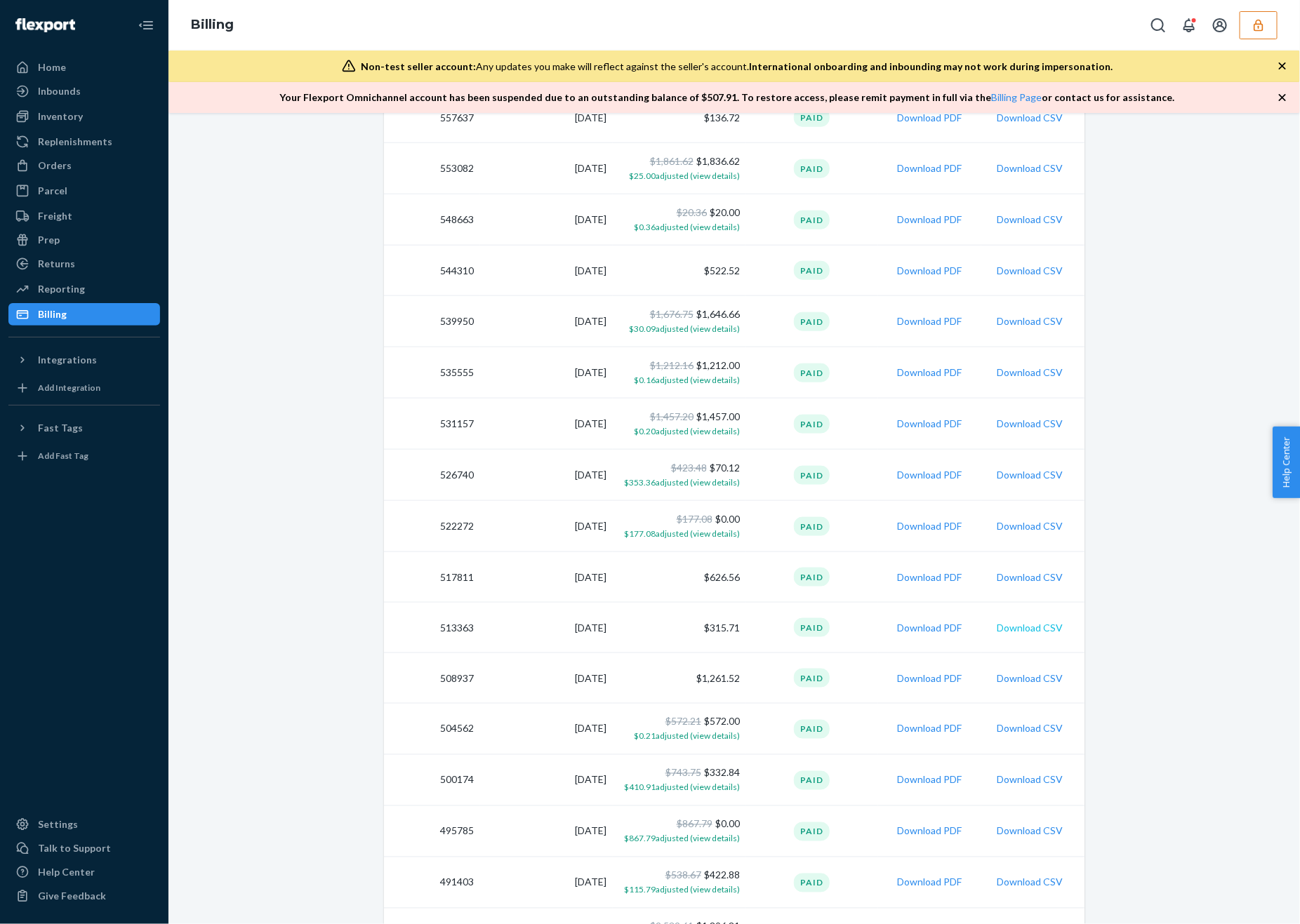
click at [1033, 626] on button "Download CSV" at bounding box center [1029, 628] width 66 height 14
click at [1042, 675] on button "Download CSV" at bounding box center [1029, 678] width 66 height 14
click at [1014, 725] on button "Download CSV" at bounding box center [1029, 729] width 66 height 14
click at [1033, 773] on button "Download CSV" at bounding box center [1029, 780] width 66 height 14
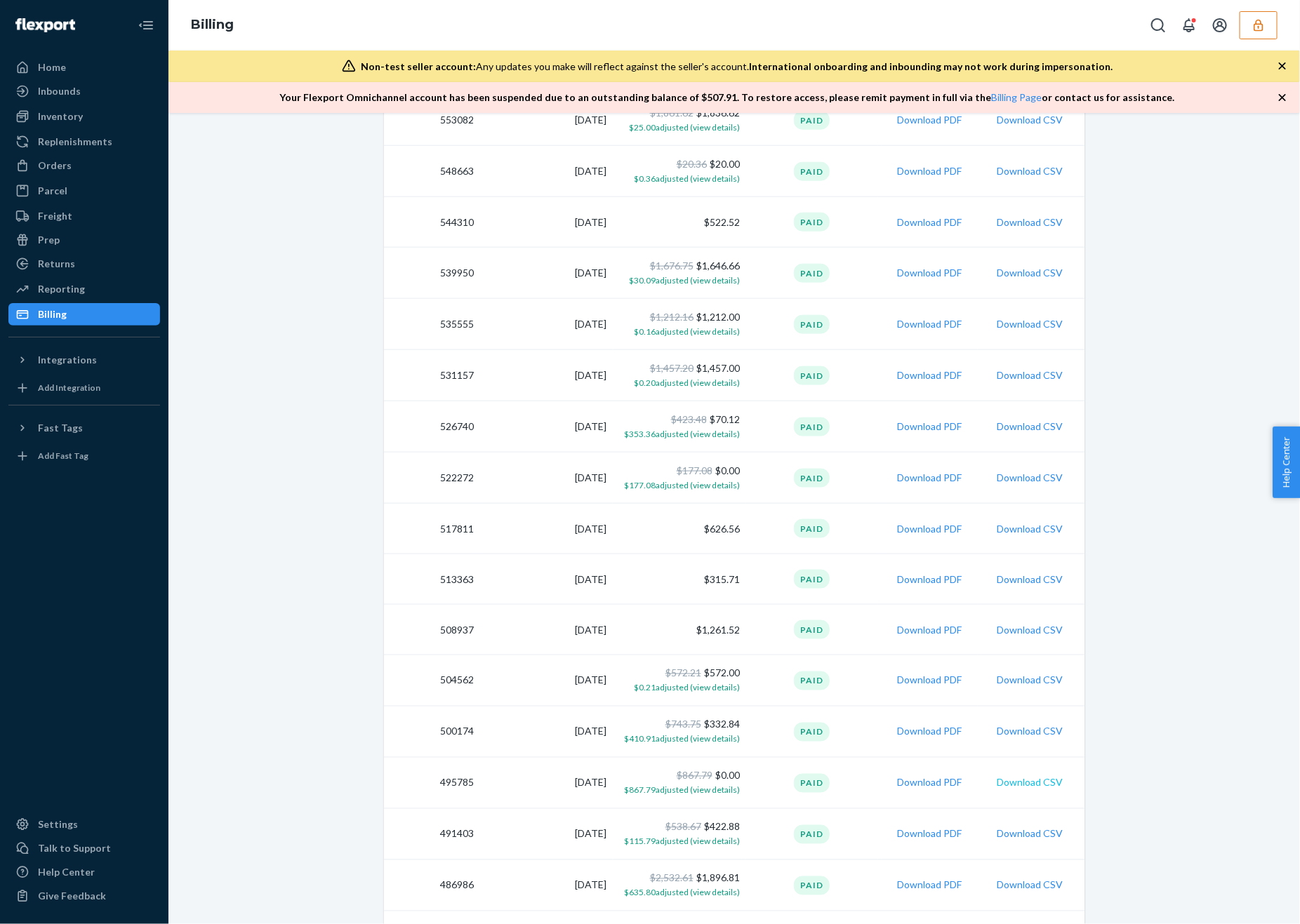
click at [1043, 776] on button "Download CSV" at bounding box center [1029, 783] width 66 height 14
click at [1052, 830] on button "Download CSV" at bounding box center [1029, 834] width 66 height 14
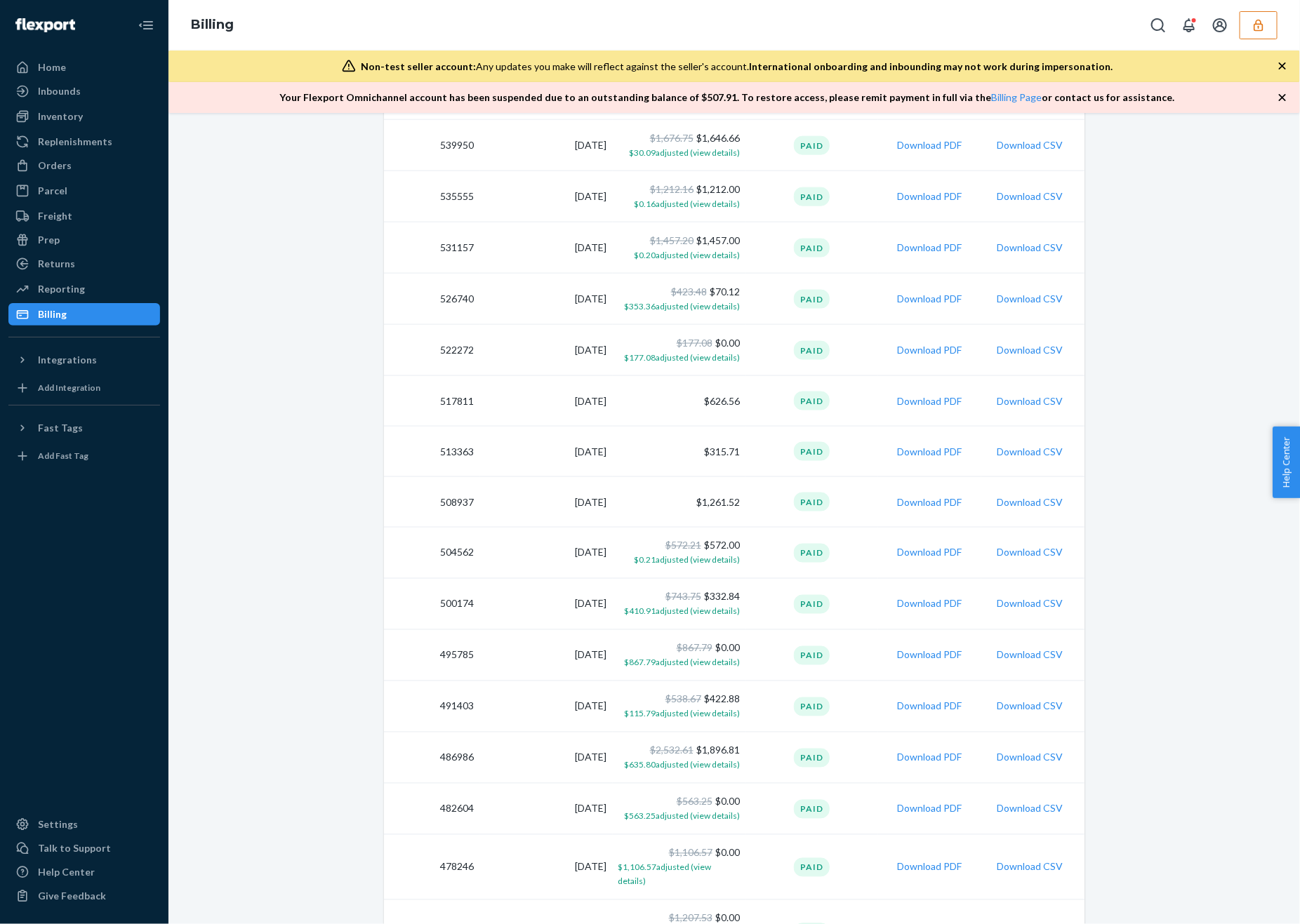
scroll to position [871, 0]
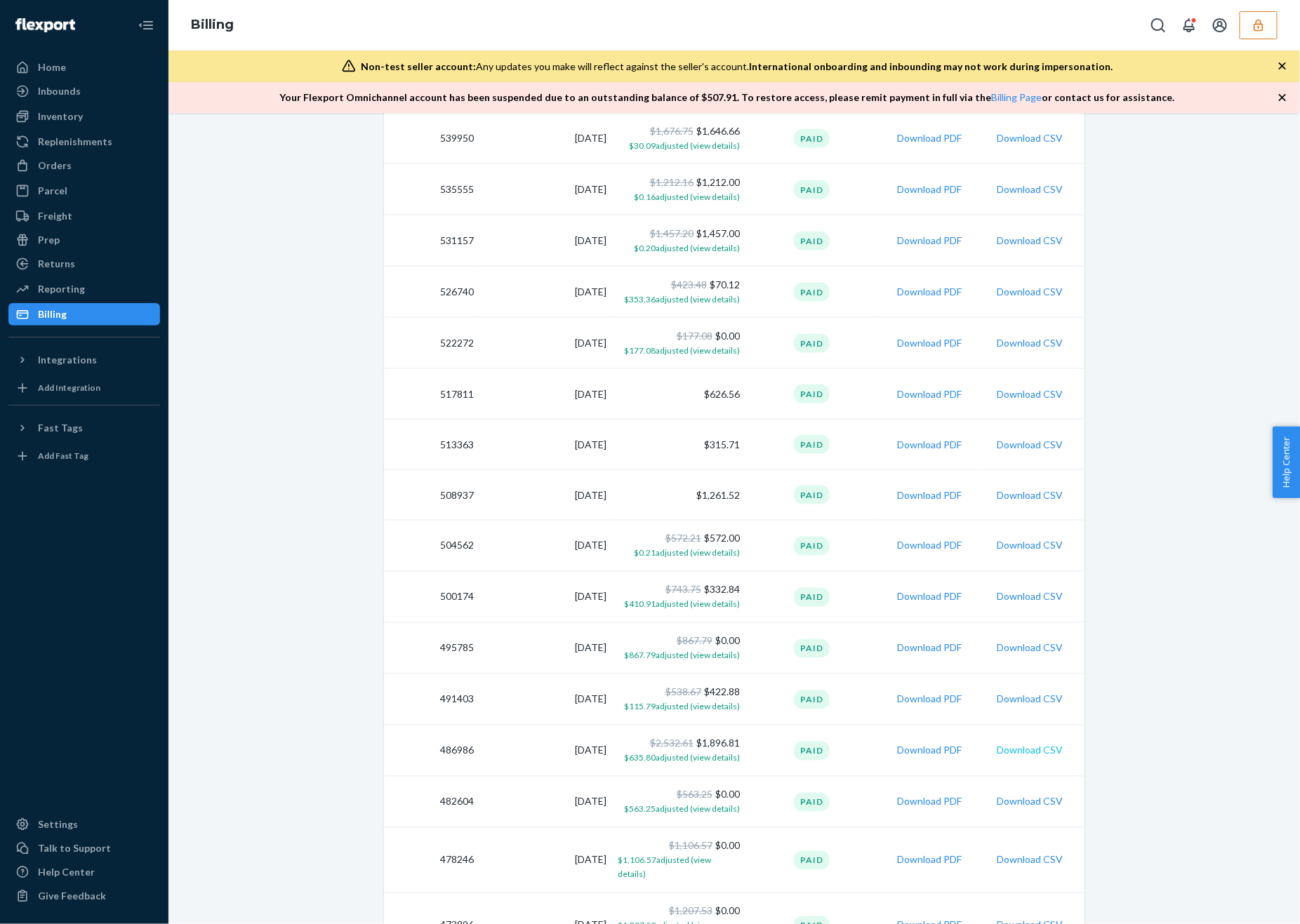
click at [1014, 751] on button "Download CSV" at bounding box center [1029, 751] width 66 height 14
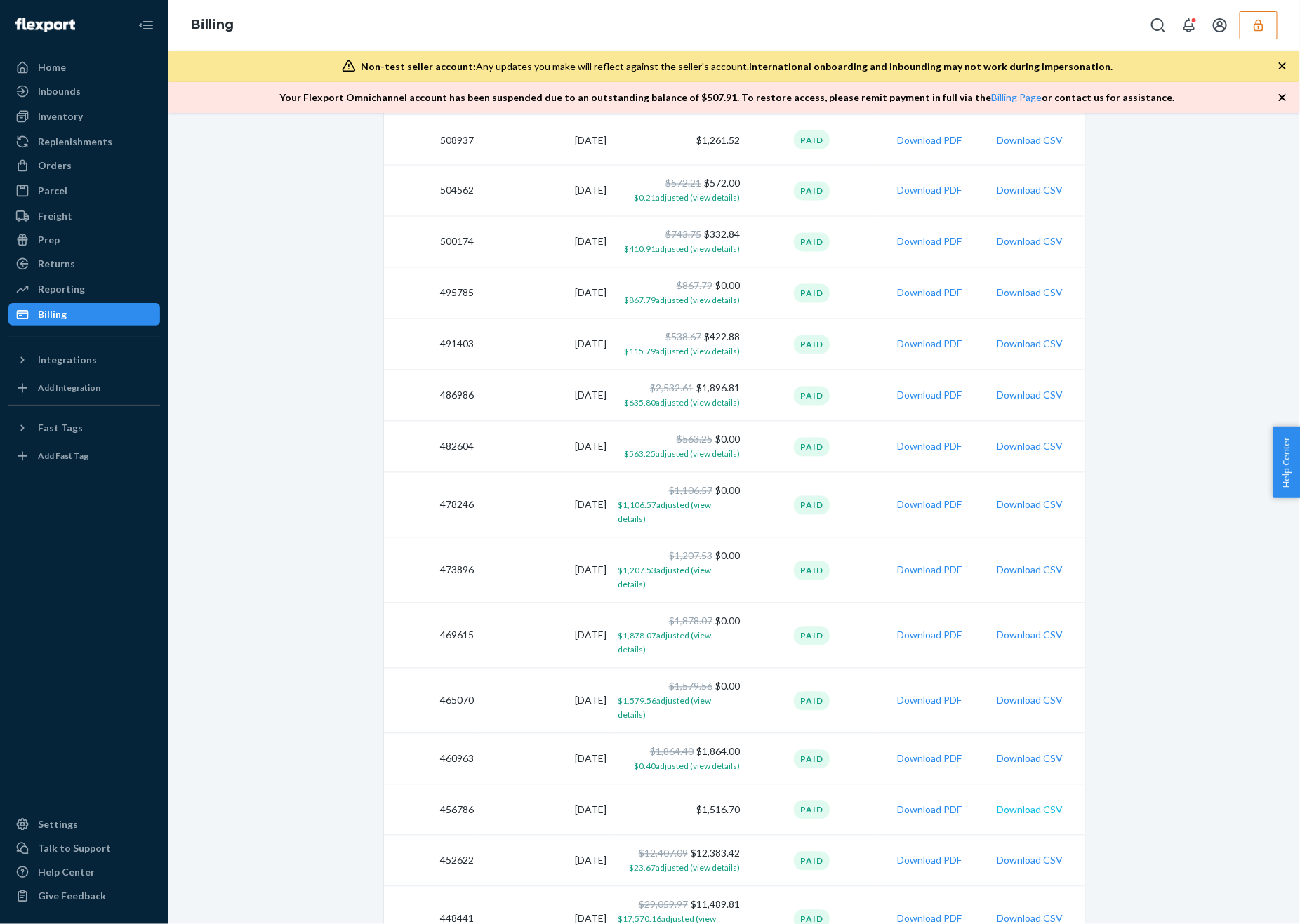
scroll to position [1264, 0]
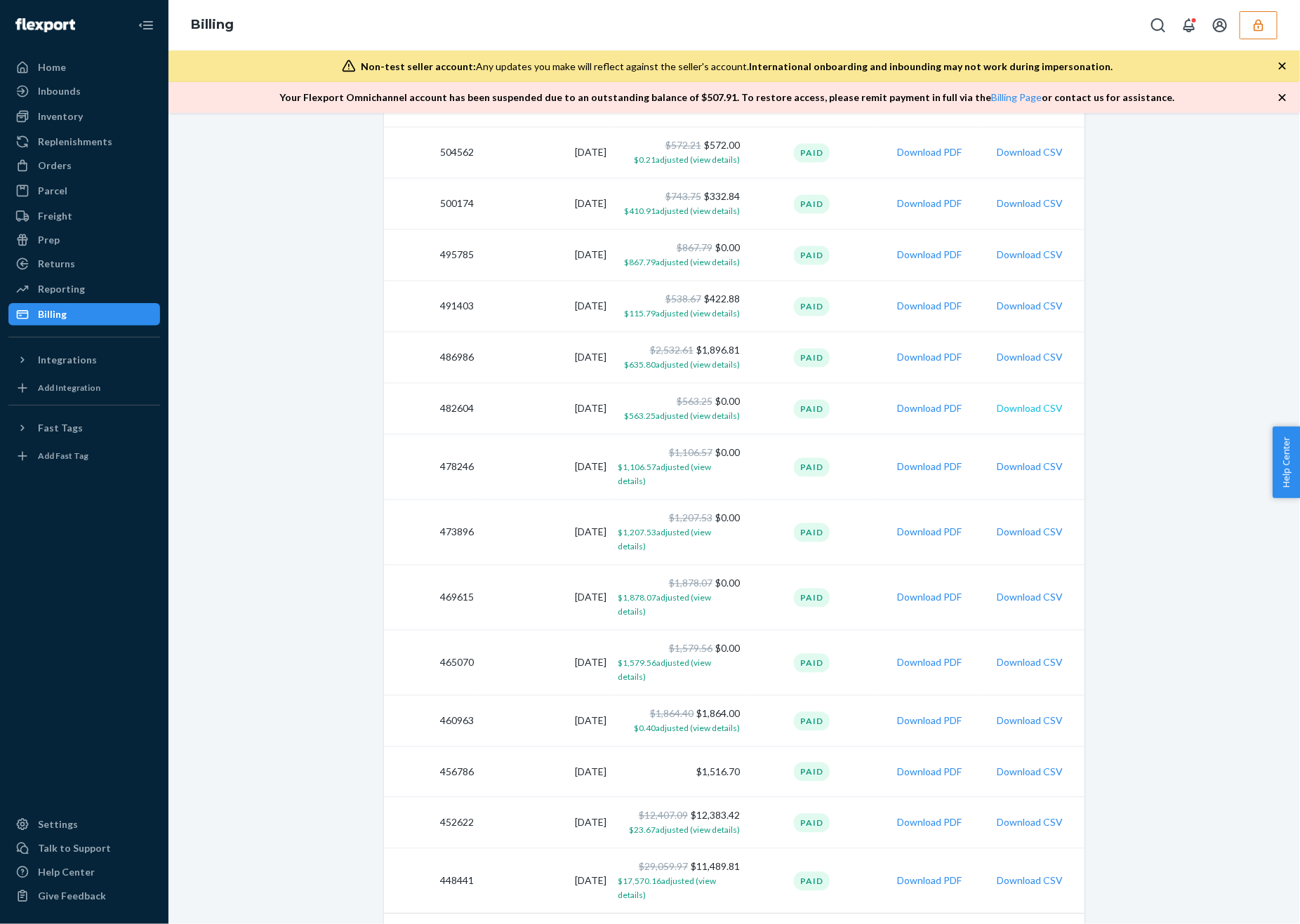
click at [1046, 409] on button "Download CSV" at bounding box center [1029, 409] width 66 height 14
click at [1041, 460] on button "Download CSV" at bounding box center [1029, 467] width 66 height 14
click at [1040, 526] on button "Download CSV" at bounding box center [1029, 533] width 66 height 14
click at [1043, 591] on button "Download CSV" at bounding box center [1029, 598] width 66 height 14
click at [1046, 630] on td "Download CSV" at bounding box center [1033, 663] width 103 height 66
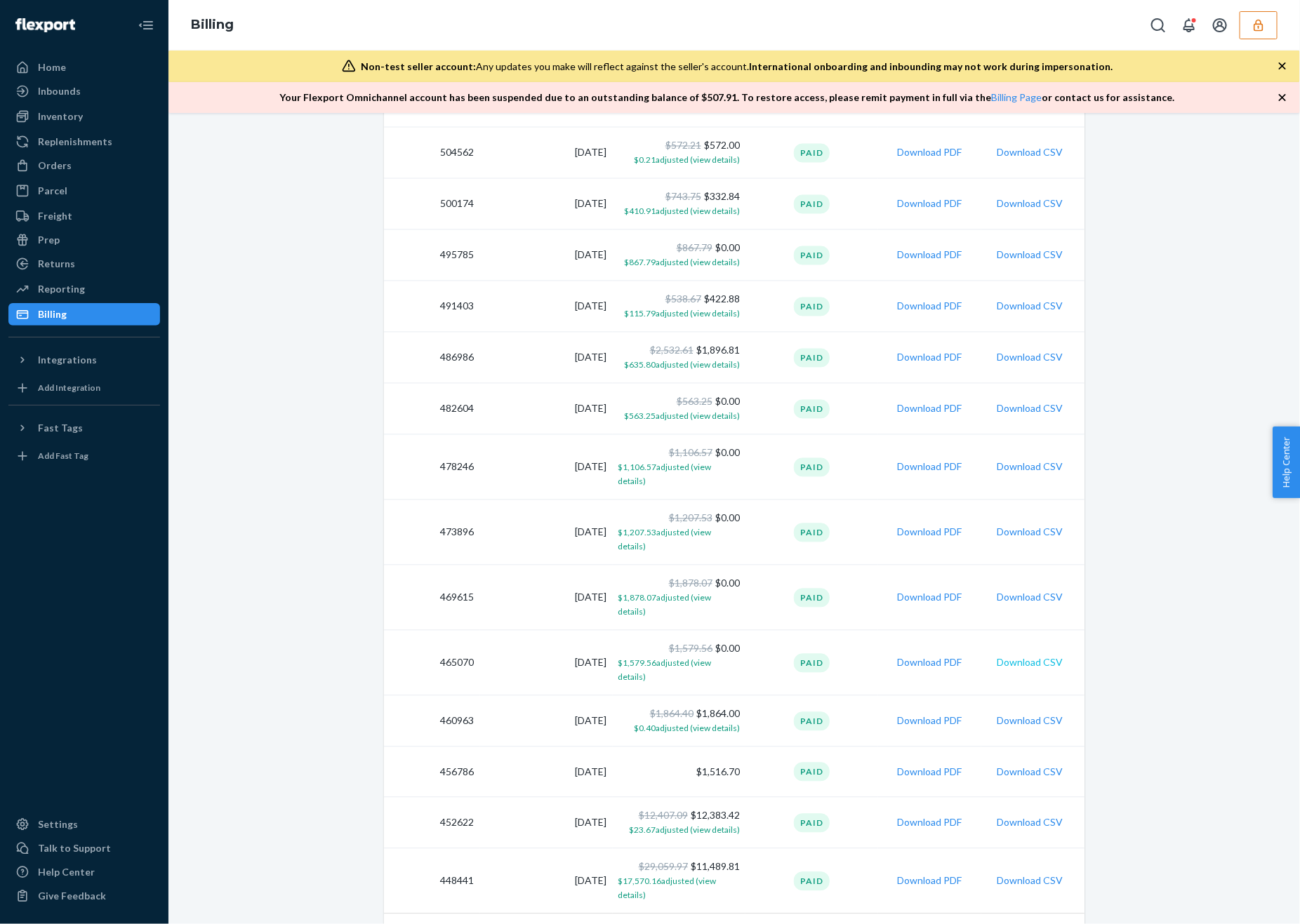
click at [1048, 656] on button "Download CSV" at bounding box center [1029, 663] width 66 height 14
click at [1048, 714] on button "Download CSV" at bounding box center [1029, 721] width 66 height 14
click at [1037, 765] on button "Download CSV" at bounding box center [1029, 772] width 66 height 14
click at [1032, 816] on button "Download CSV" at bounding box center [1029, 823] width 66 height 14
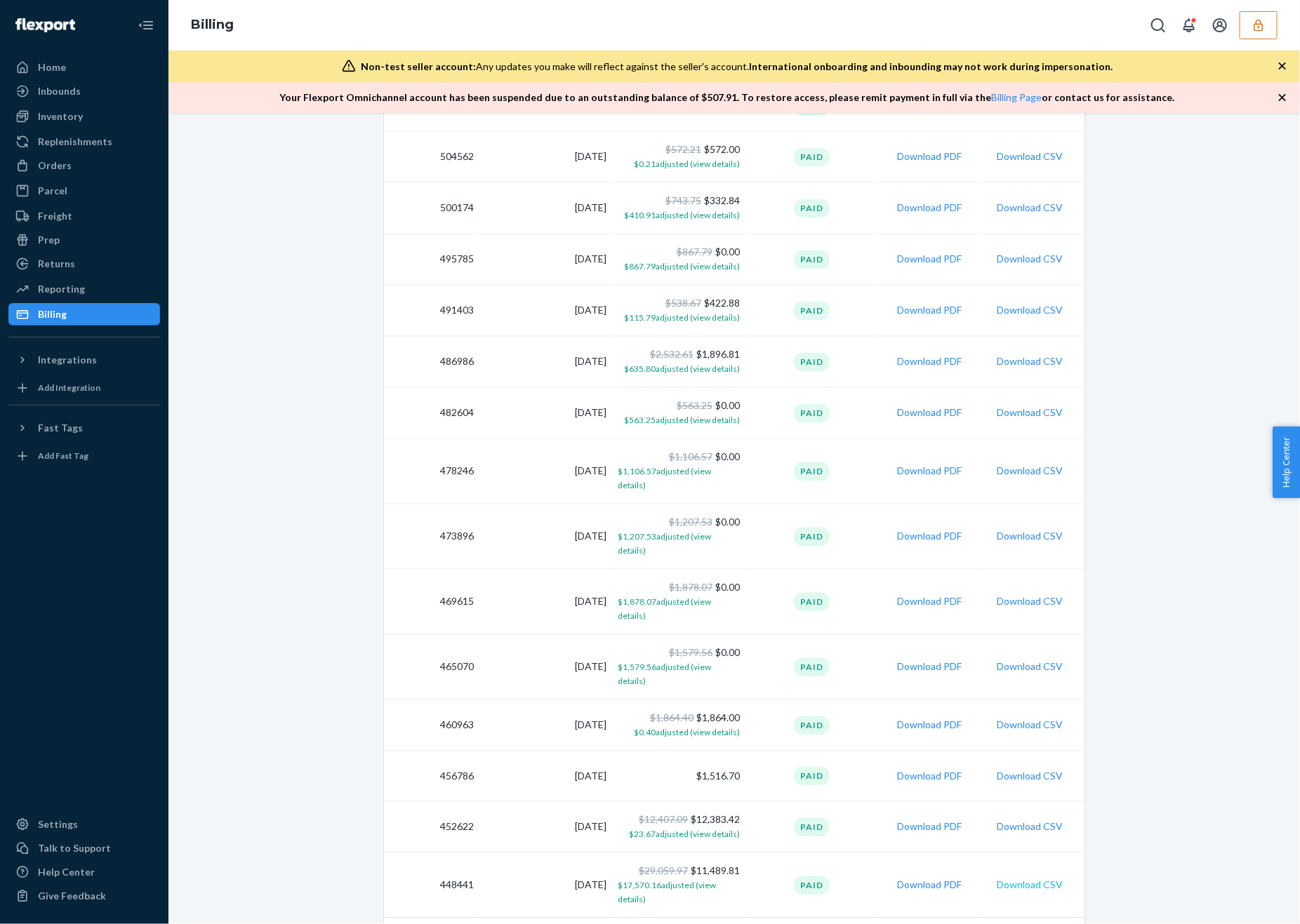
click at [1043, 878] on button "Download CSV" at bounding box center [1029, 886] width 66 height 14
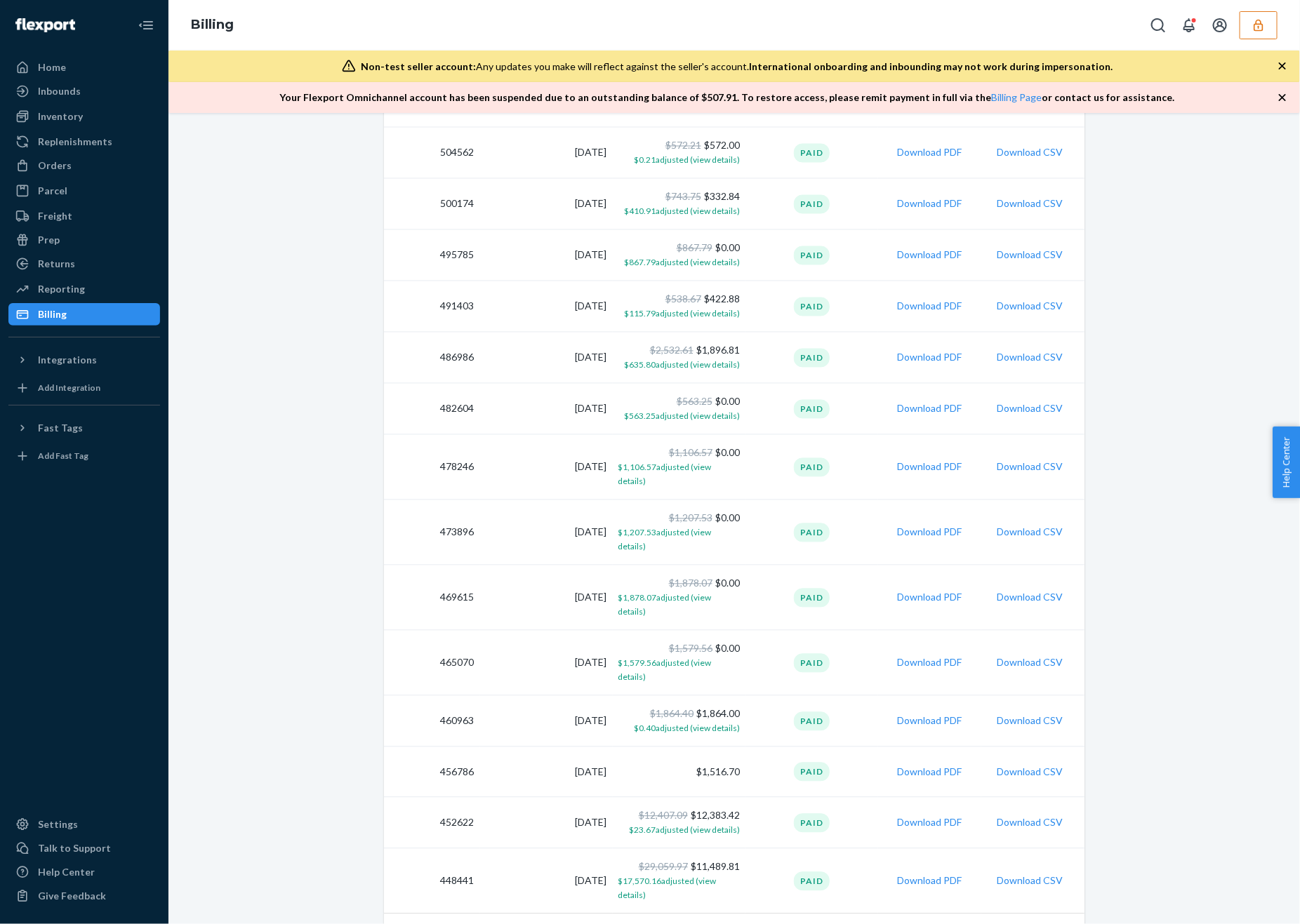
click at [571, 630] on td "7/29/2024" at bounding box center [547, 663] width 133 height 66
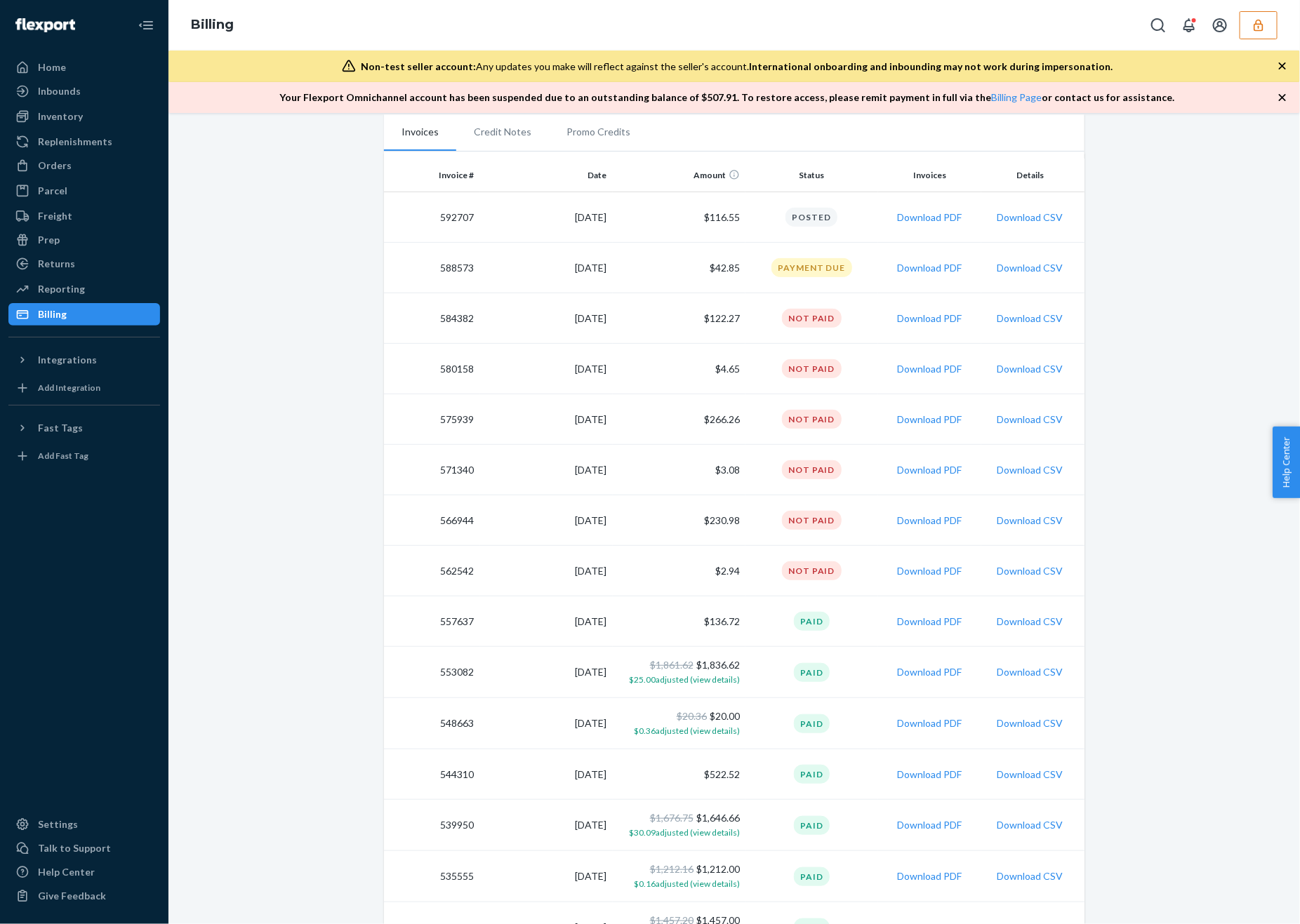
scroll to position [193, 0]
